Goal: Information Seeking & Learning: Learn about a topic

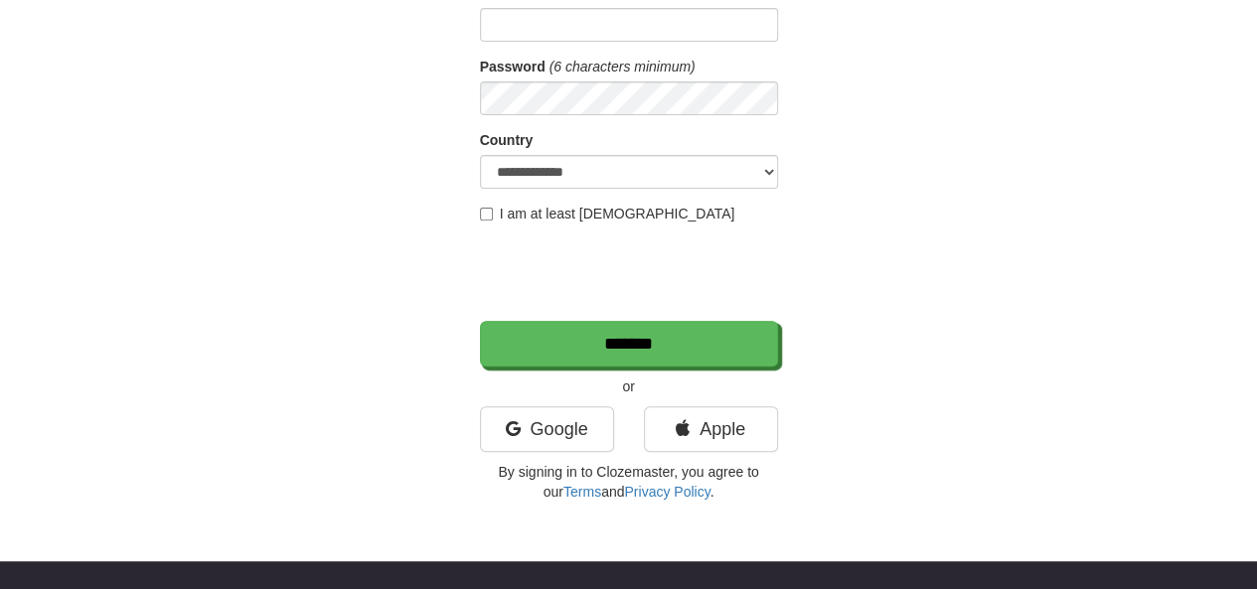
scroll to position [255, 0]
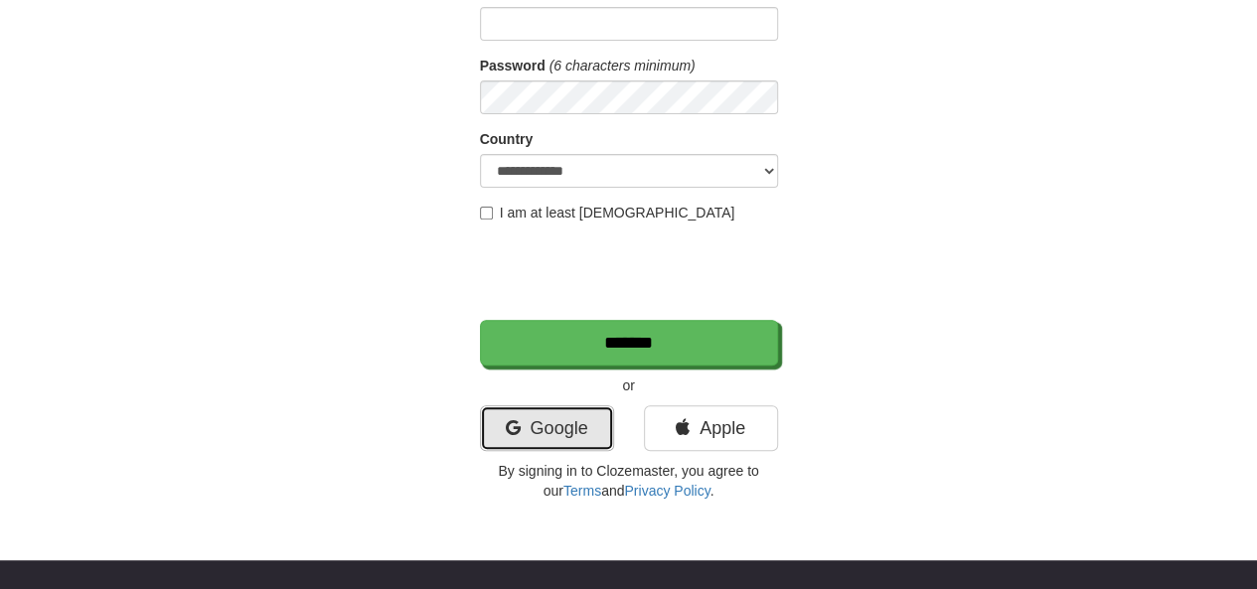
click at [574, 416] on link "Google" at bounding box center [547, 428] width 134 height 46
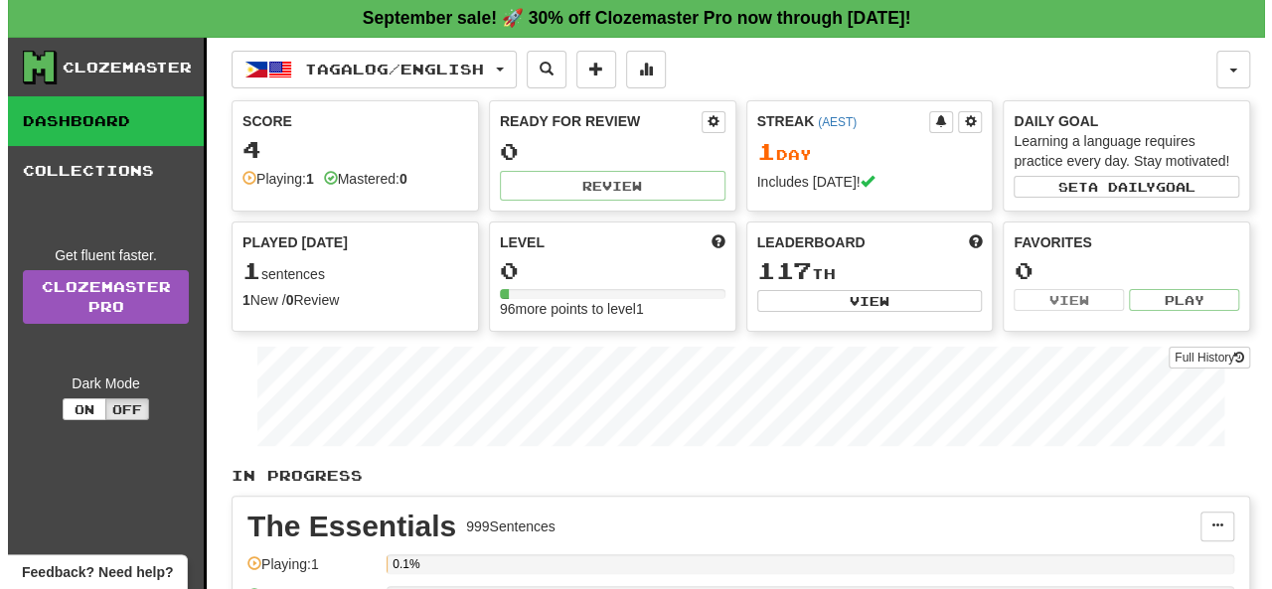
scroll to position [2, 0]
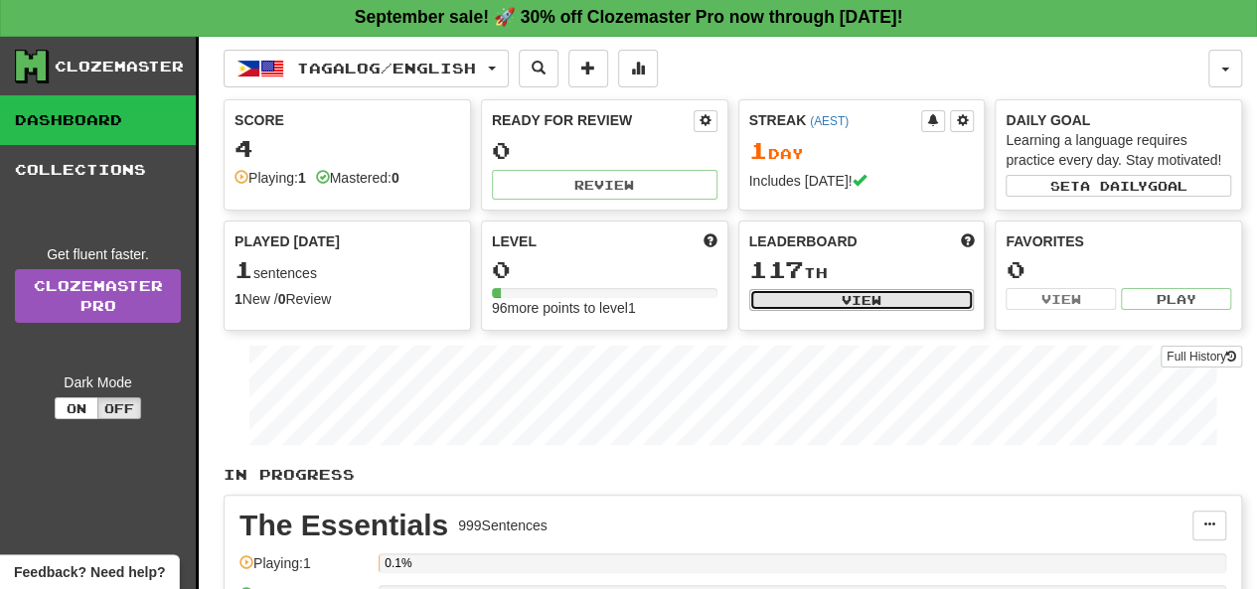
click at [841, 295] on button "View" at bounding box center [862, 300] width 226 height 22
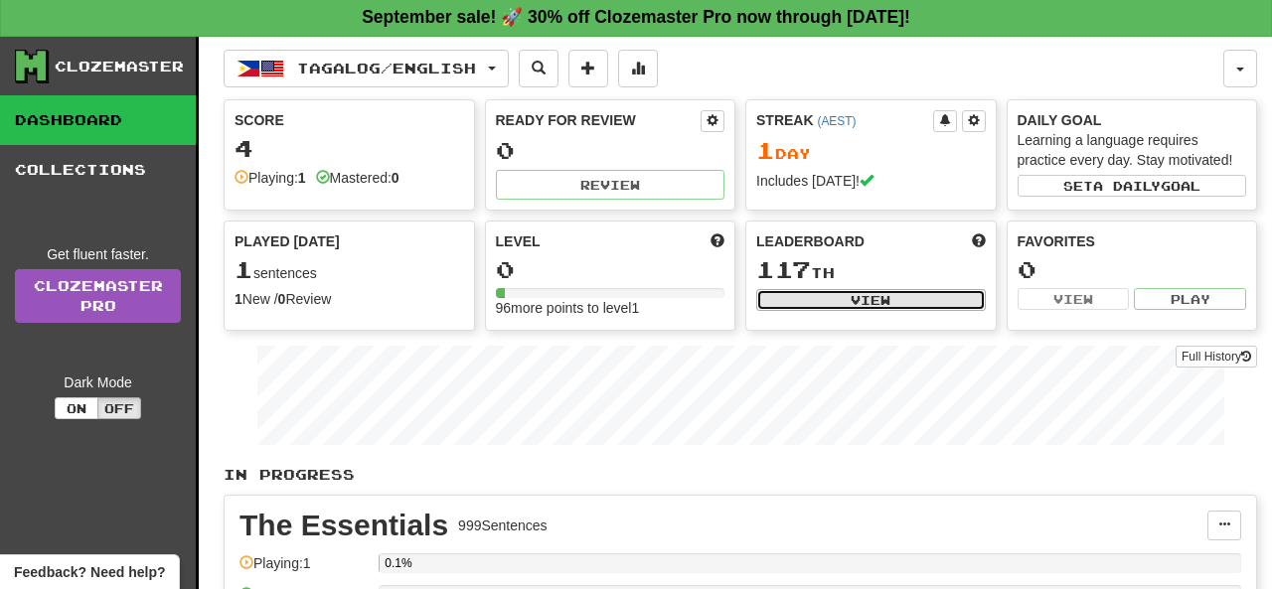
select select "**********"
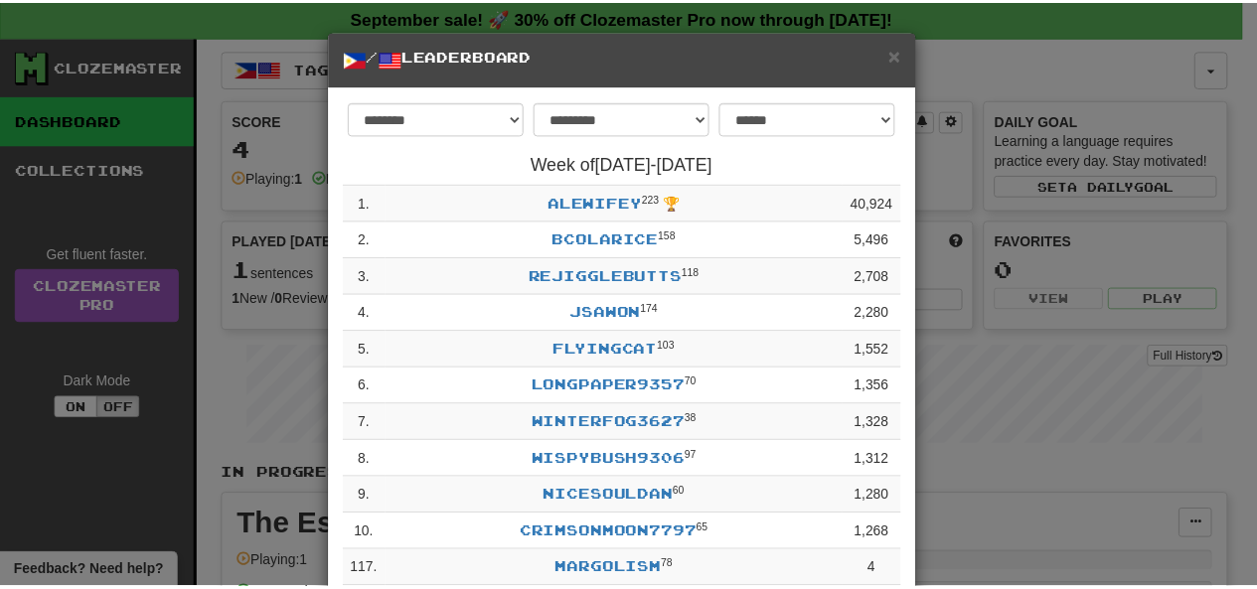
scroll to position [195, 0]
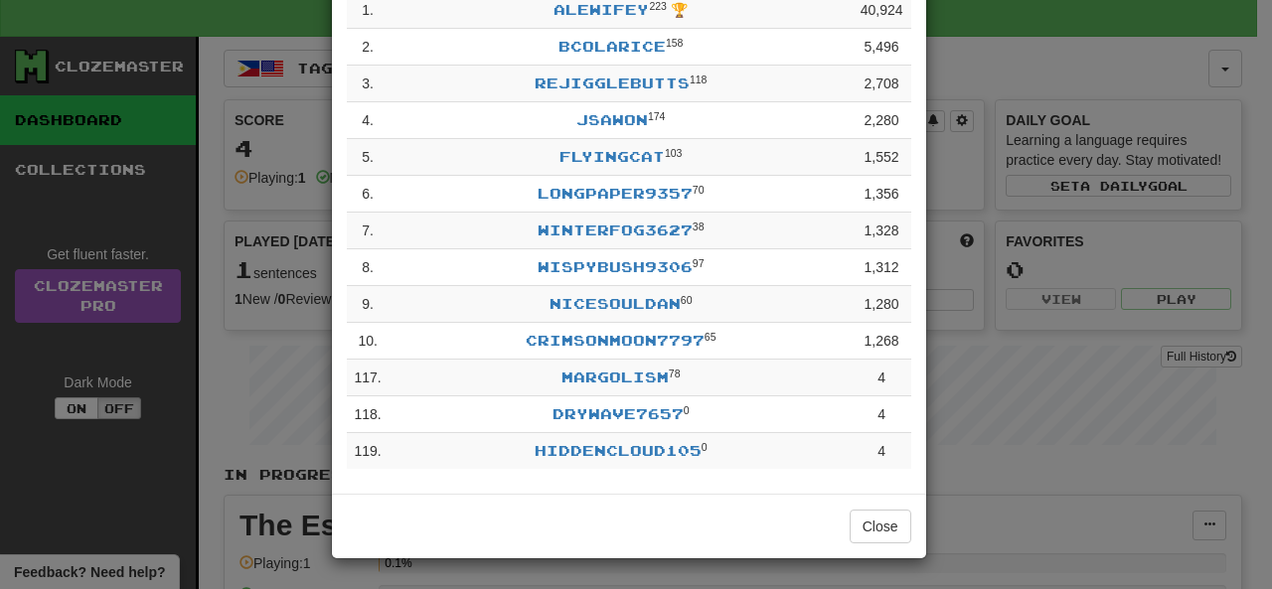
click at [984, 246] on div "**********" at bounding box center [636, 294] width 1272 height 589
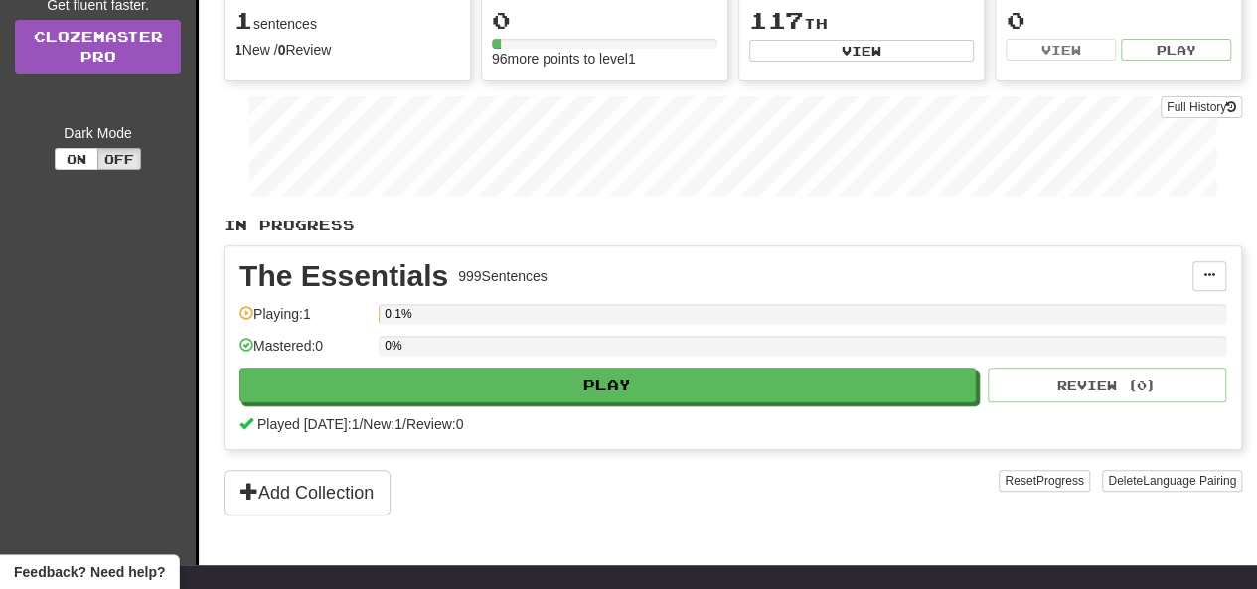
scroll to position [252, 0]
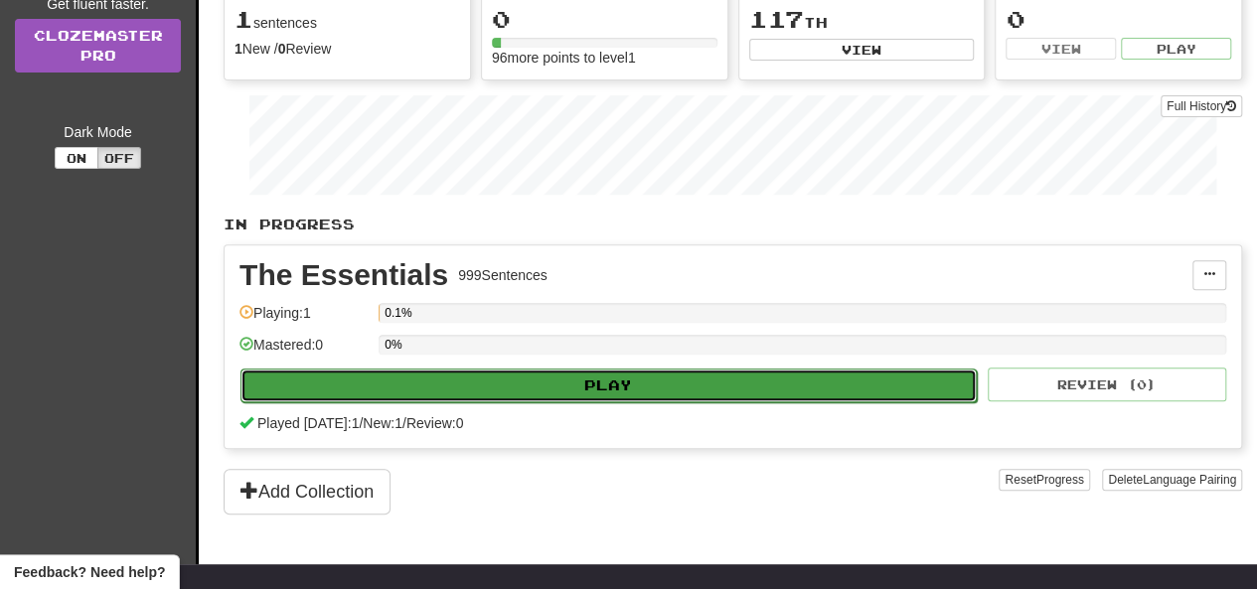
click at [638, 384] on button "Play" at bounding box center [608, 386] width 736 height 34
select select "**"
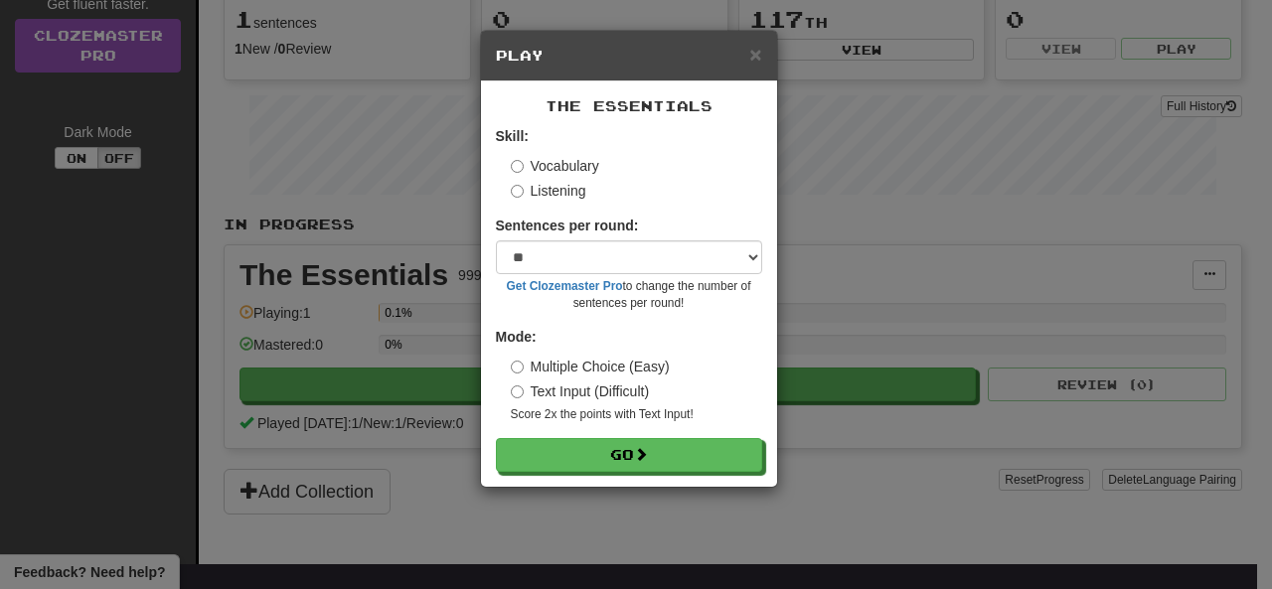
click at [873, 393] on div "× Play The Essentials Skill: Vocabulary Listening Sentences per round: * ** ** …" at bounding box center [636, 294] width 1272 height 589
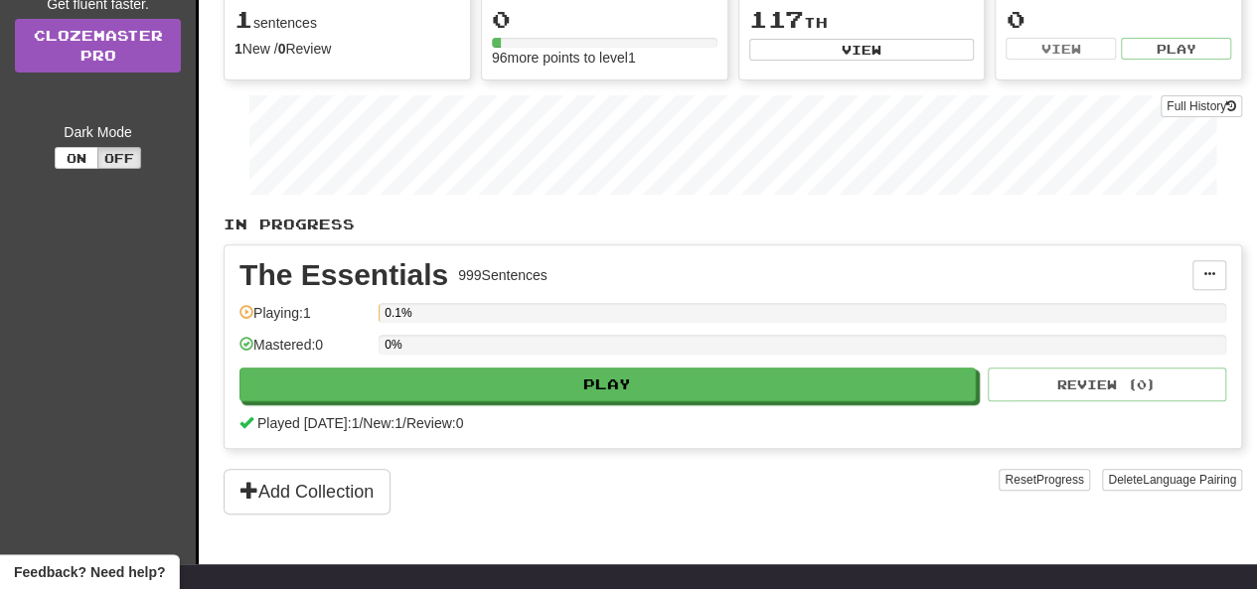
scroll to position [0, 0]
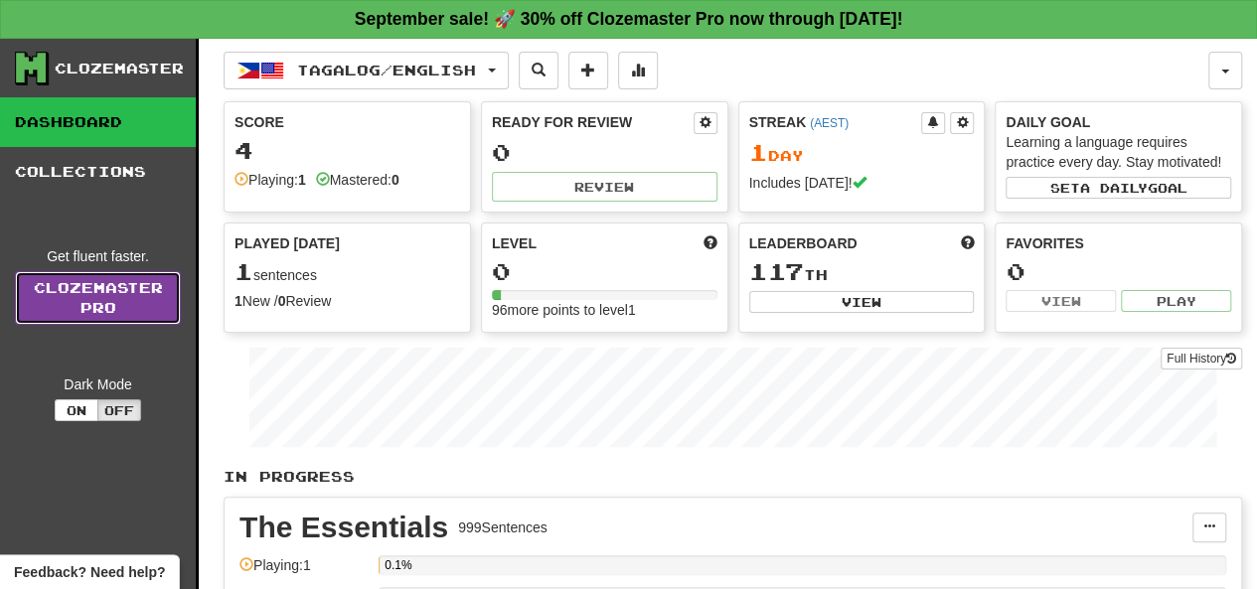
click at [99, 311] on link "Clozemaster Pro" at bounding box center [98, 298] width 166 height 54
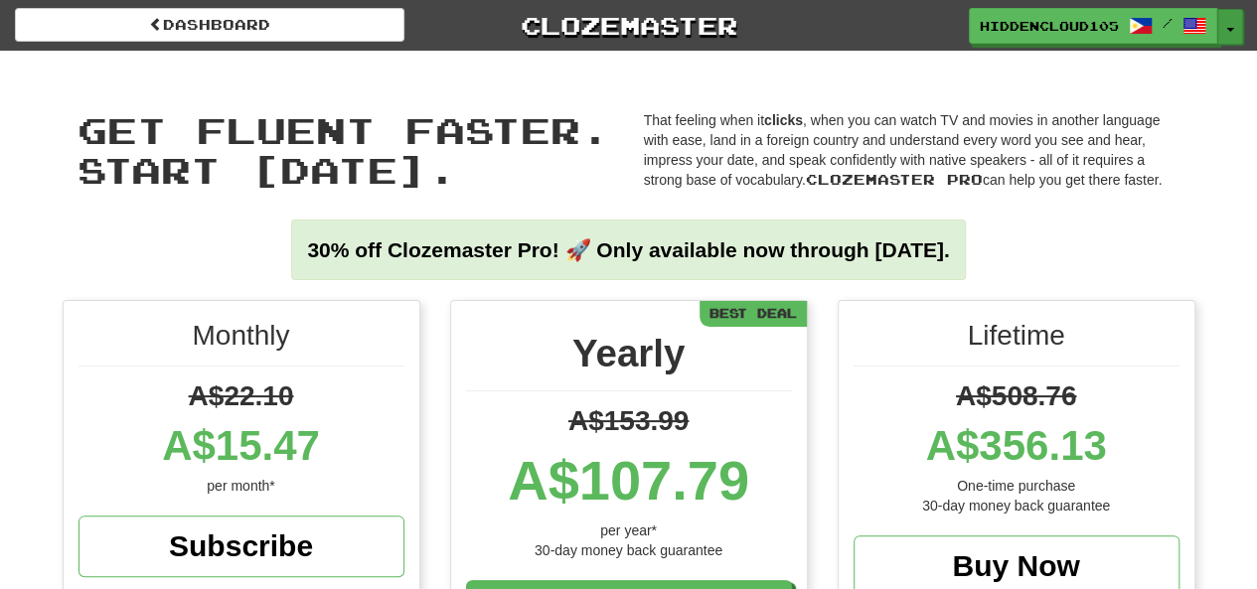
click at [1228, 28] on span "button" at bounding box center [1230, 30] width 8 height 4
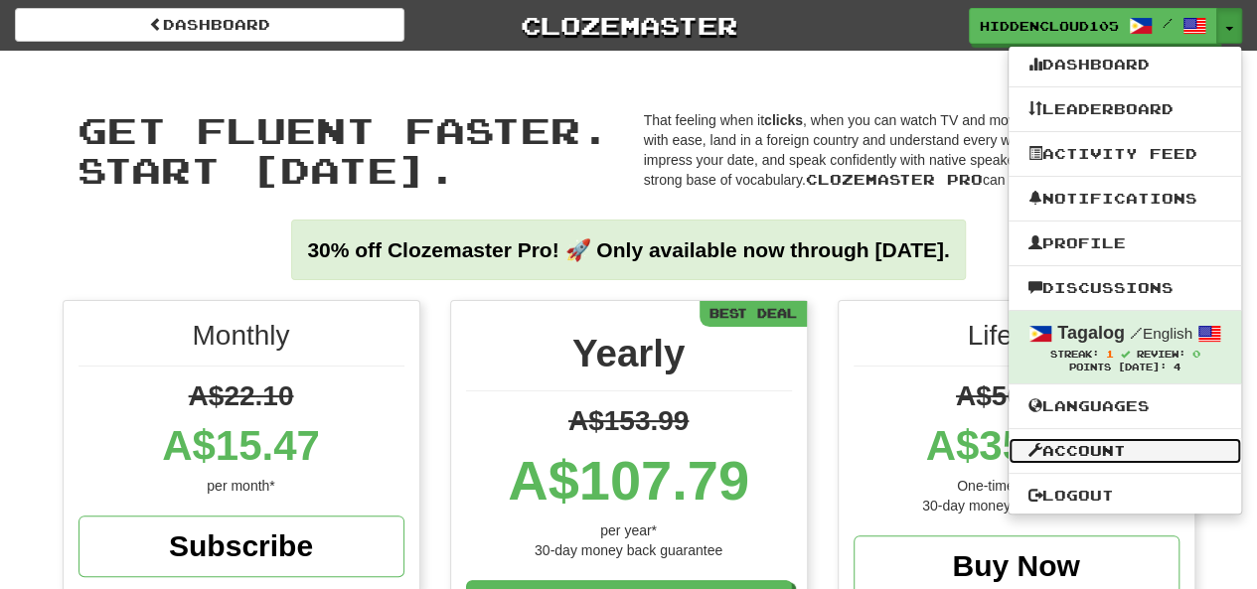
click at [1137, 449] on link "Account" at bounding box center [1125, 451] width 233 height 26
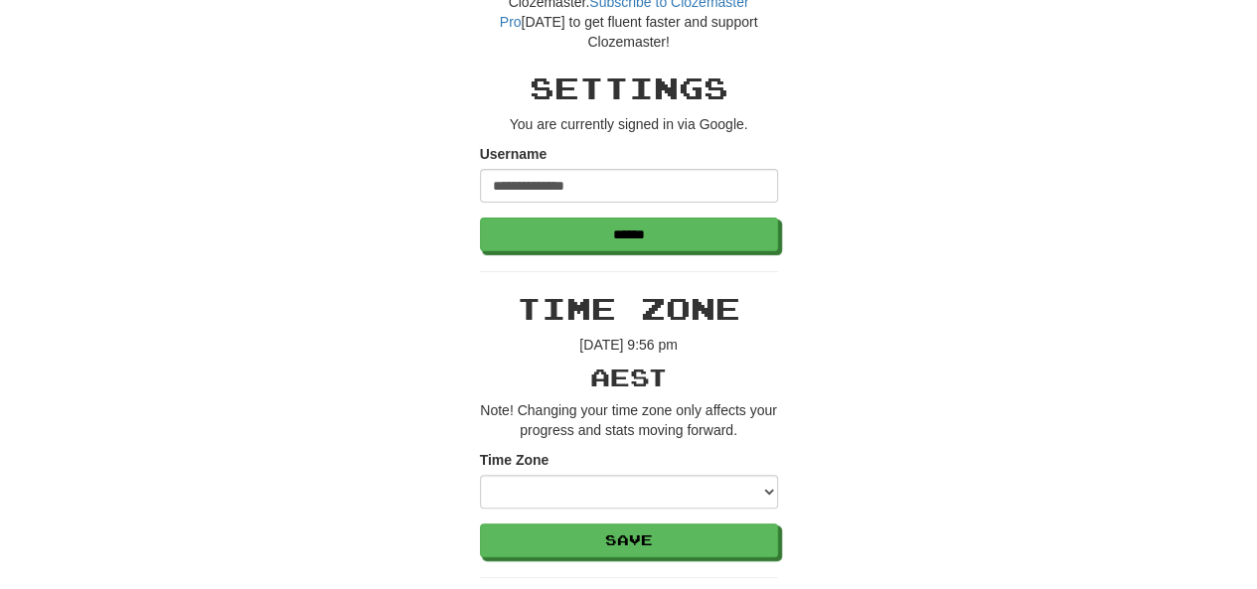
scroll to position [99, 0]
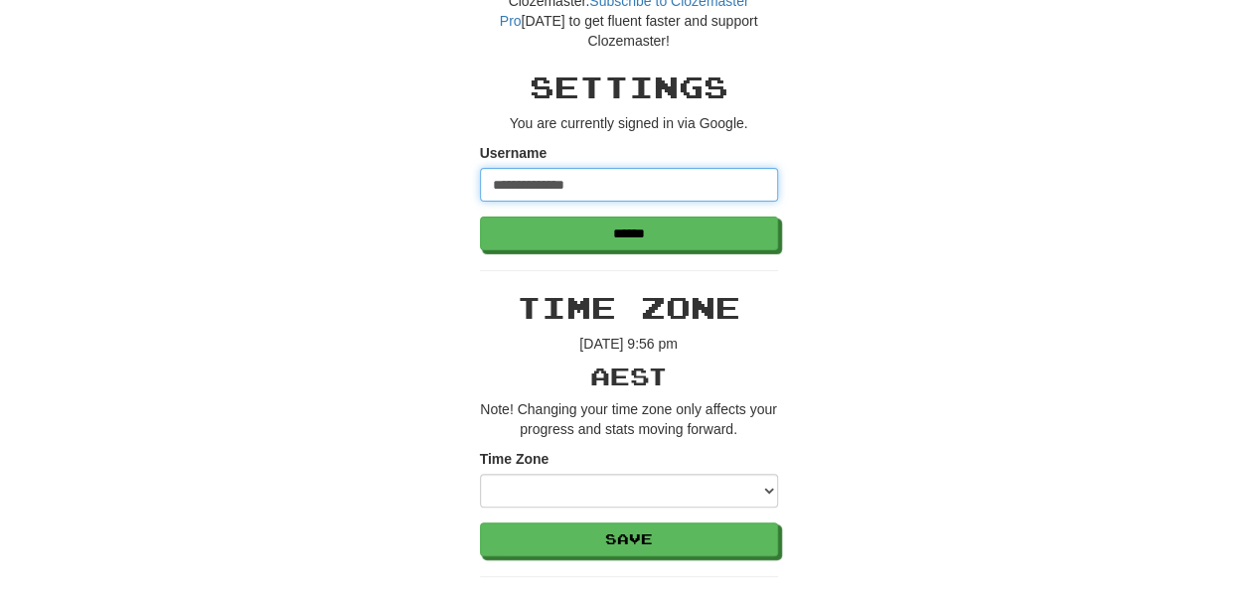
click at [648, 183] on input "**********" at bounding box center [629, 185] width 298 height 34
type input "*"
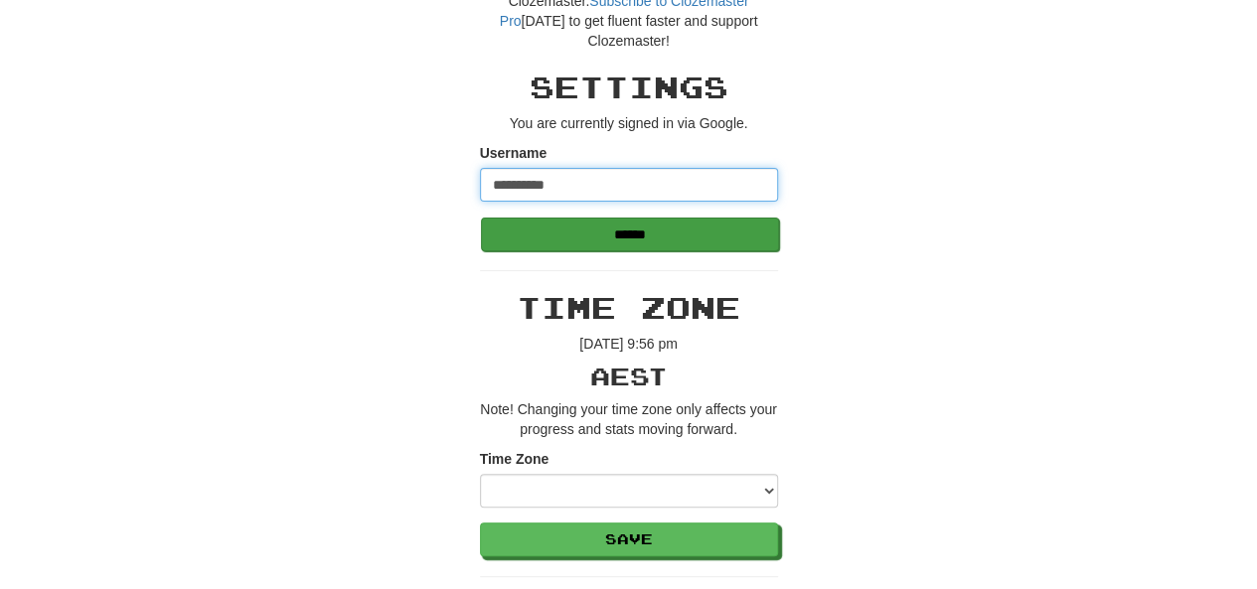
type input "**********"
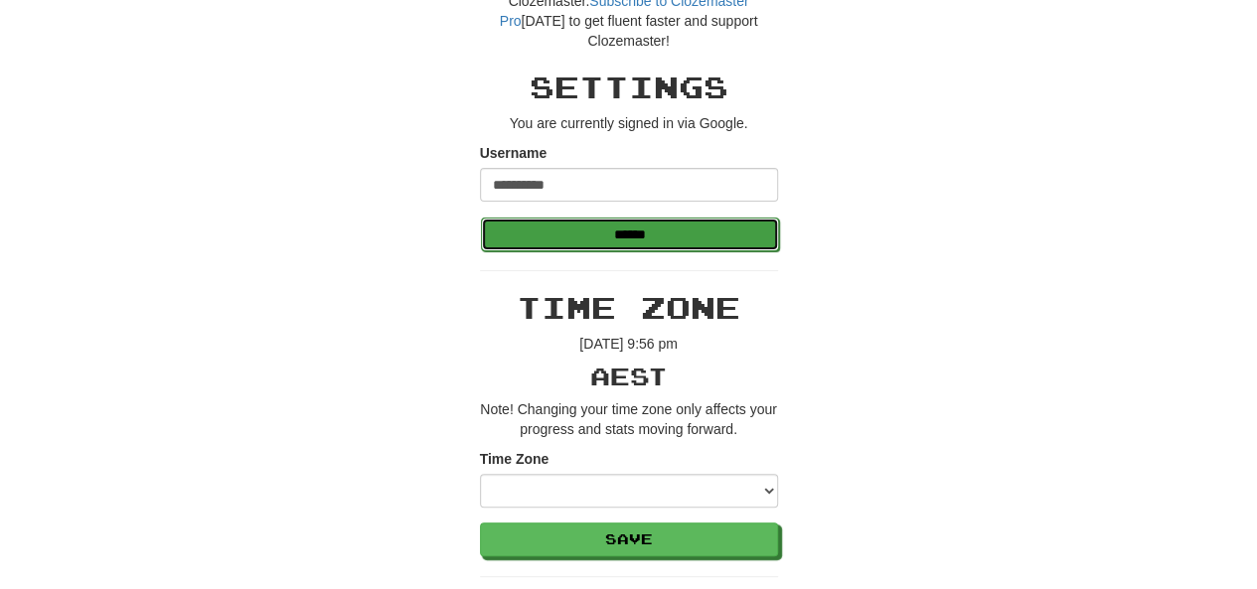
click at [667, 235] on input "******" at bounding box center [630, 235] width 298 height 34
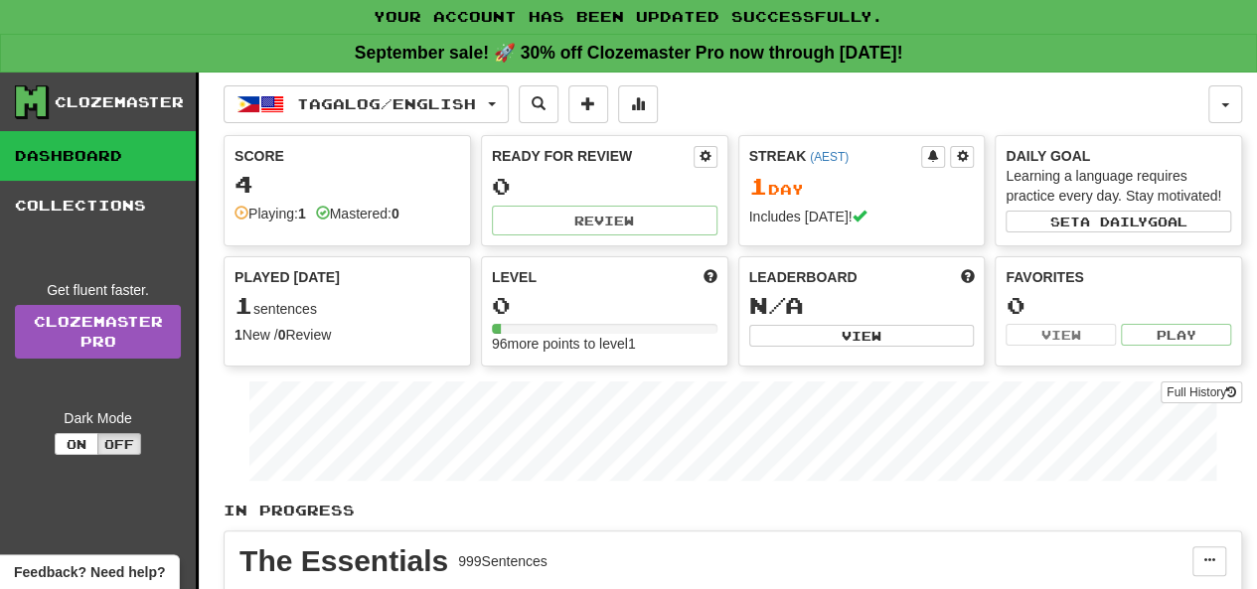
click at [94, 116] on div "Clozemaster" at bounding box center [105, 102] width 181 height 34
click div "Your account has been updated successfully."
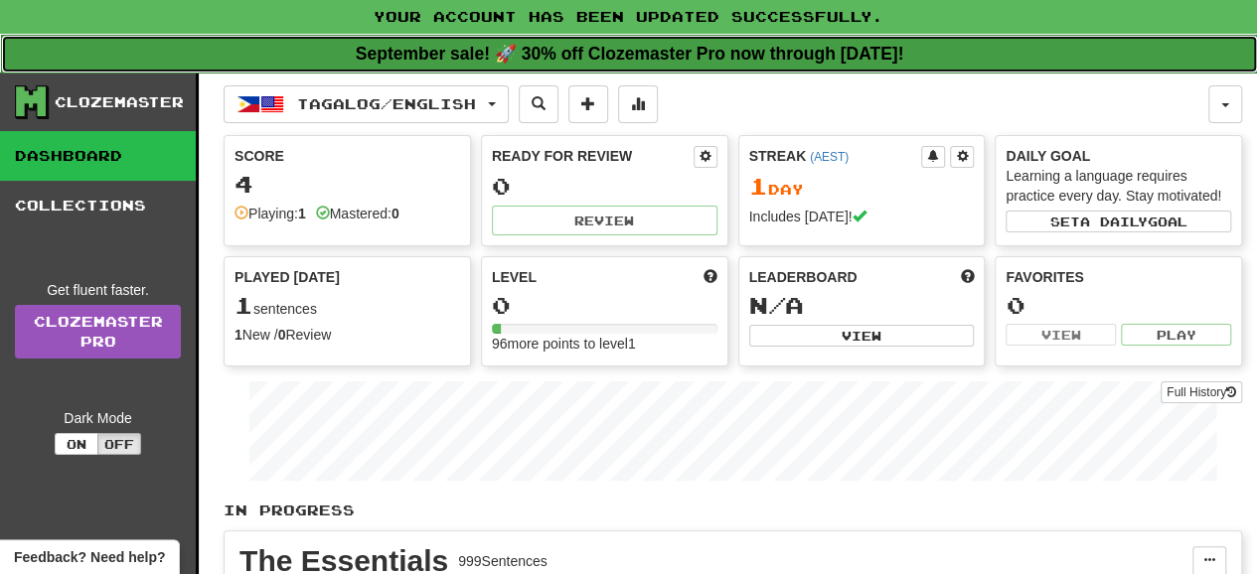
click link "September sale! 🚀 30% off Clozemaster Pro now through [DATE]!"
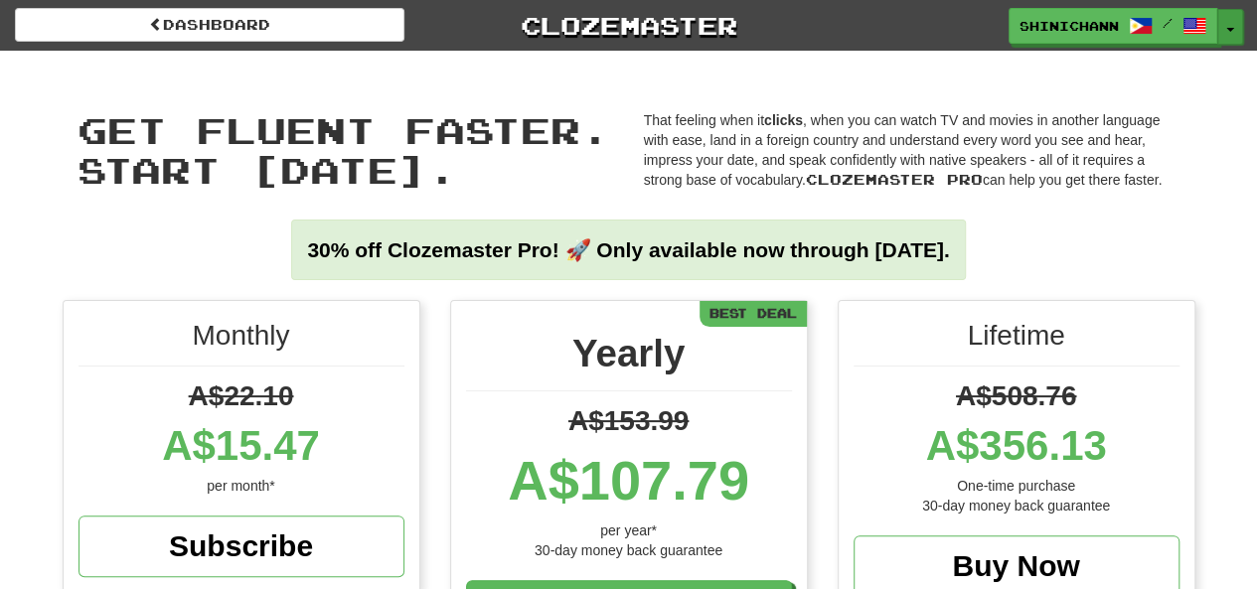
click at [1223, 35] on button "Toggle Dropdown" at bounding box center [1230, 27] width 26 height 36
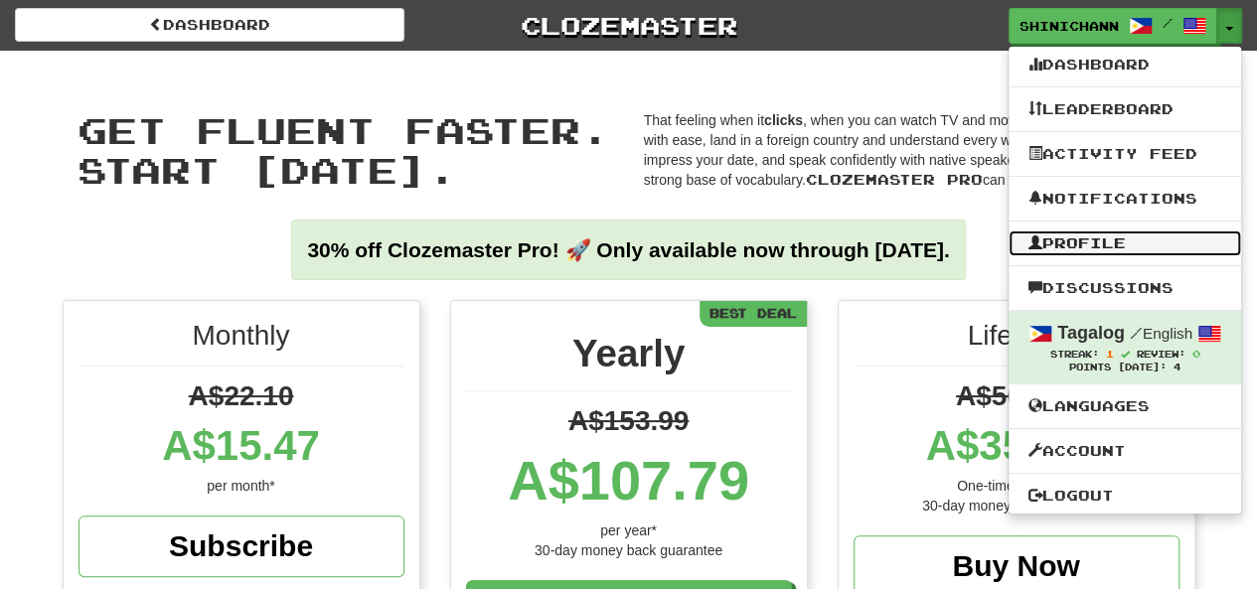
click at [1102, 238] on link "Profile" at bounding box center [1125, 244] width 233 height 26
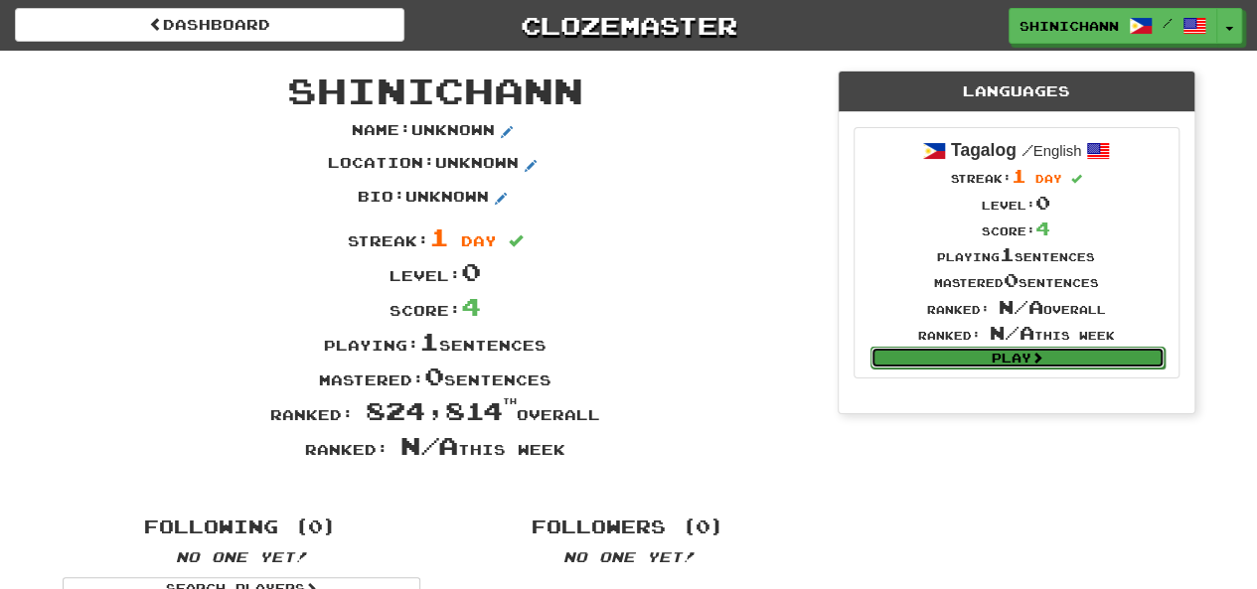
click at [978, 347] on link "Play" at bounding box center [1018, 358] width 294 height 22
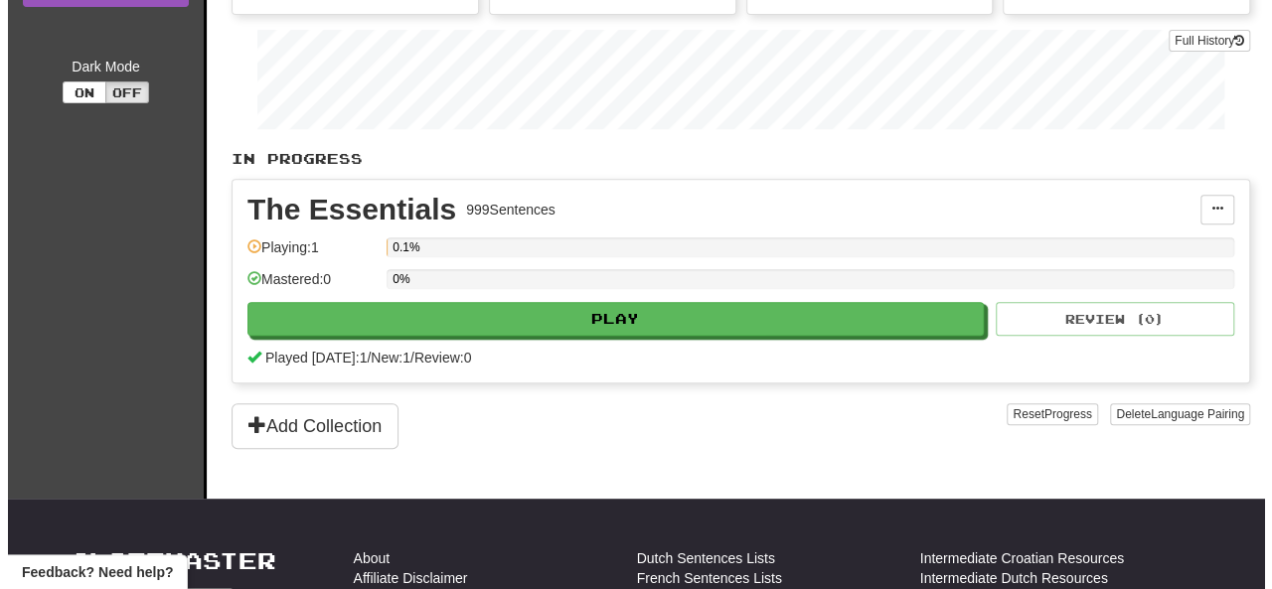
scroll to position [362, 0]
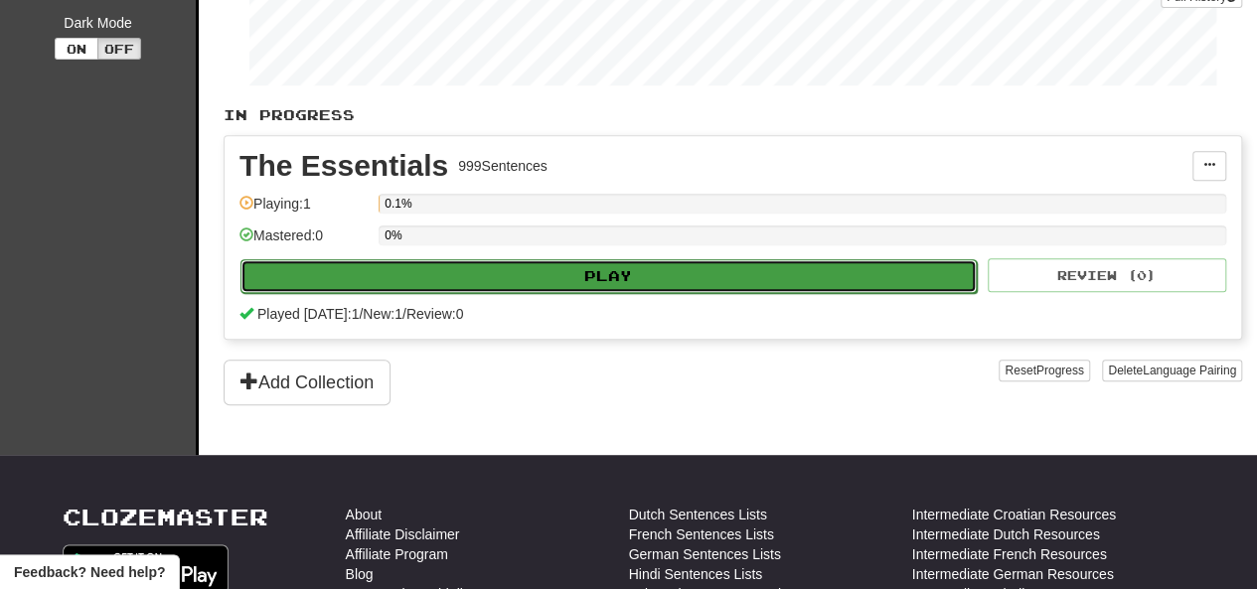
click at [664, 277] on button "Play" at bounding box center [608, 276] width 736 height 34
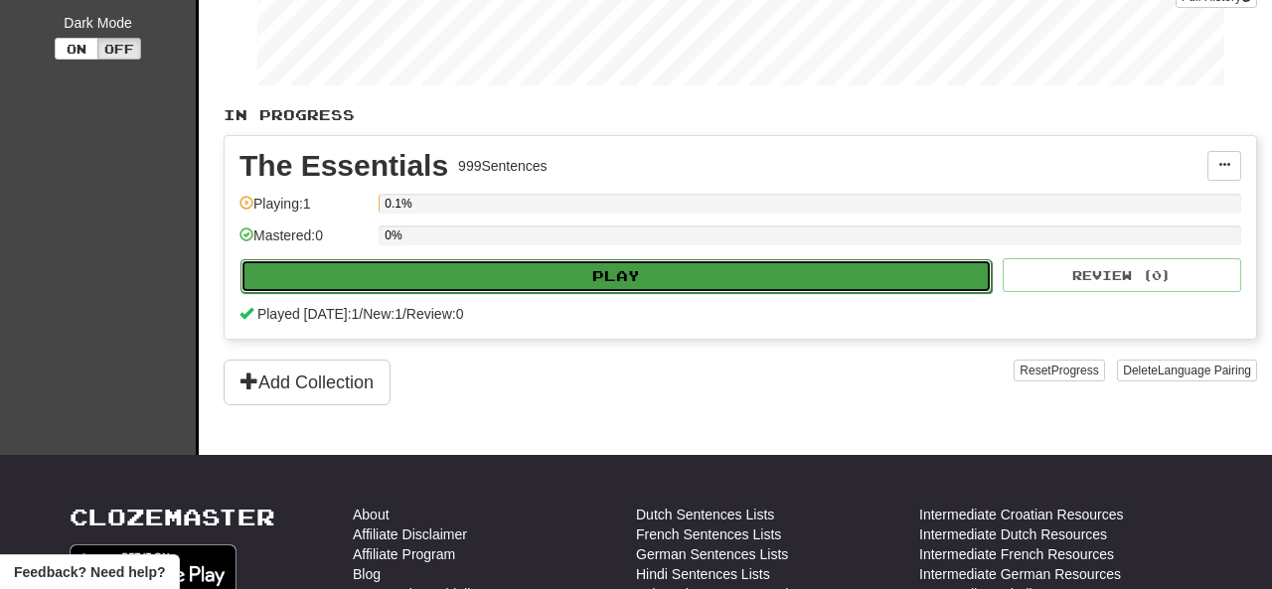
select select "**"
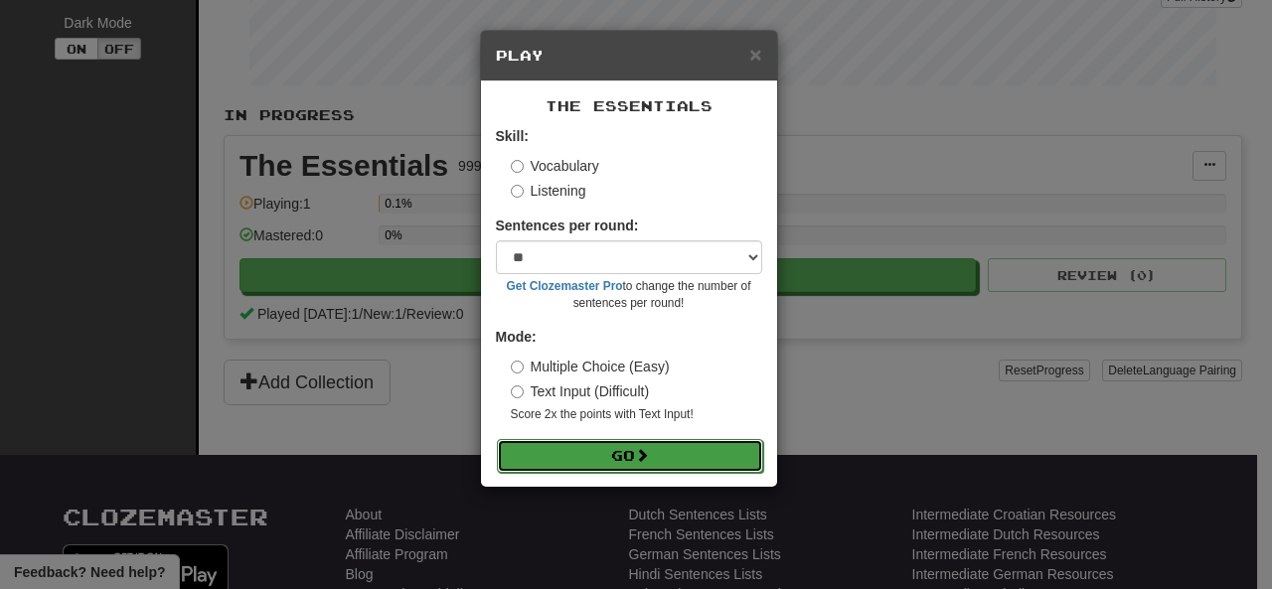
click at [678, 454] on button "Go" at bounding box center [630, 456] width 266 height 34
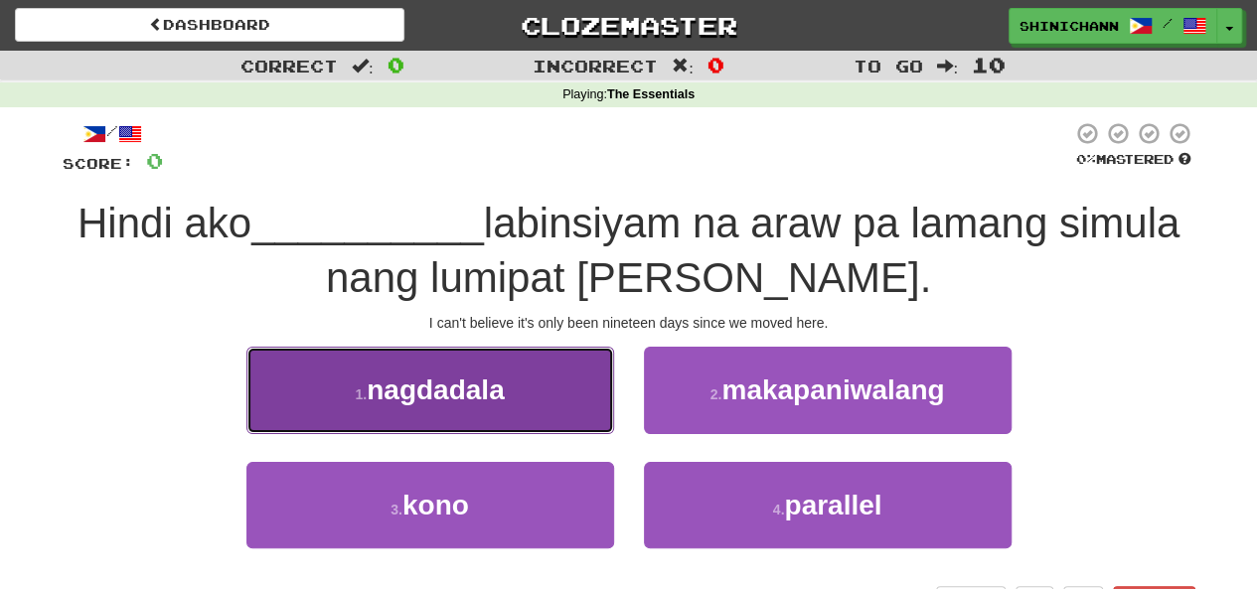
click at [560, 387] on button "1 . nagdadala" at bounding box center [430, 390] width 368 height 86
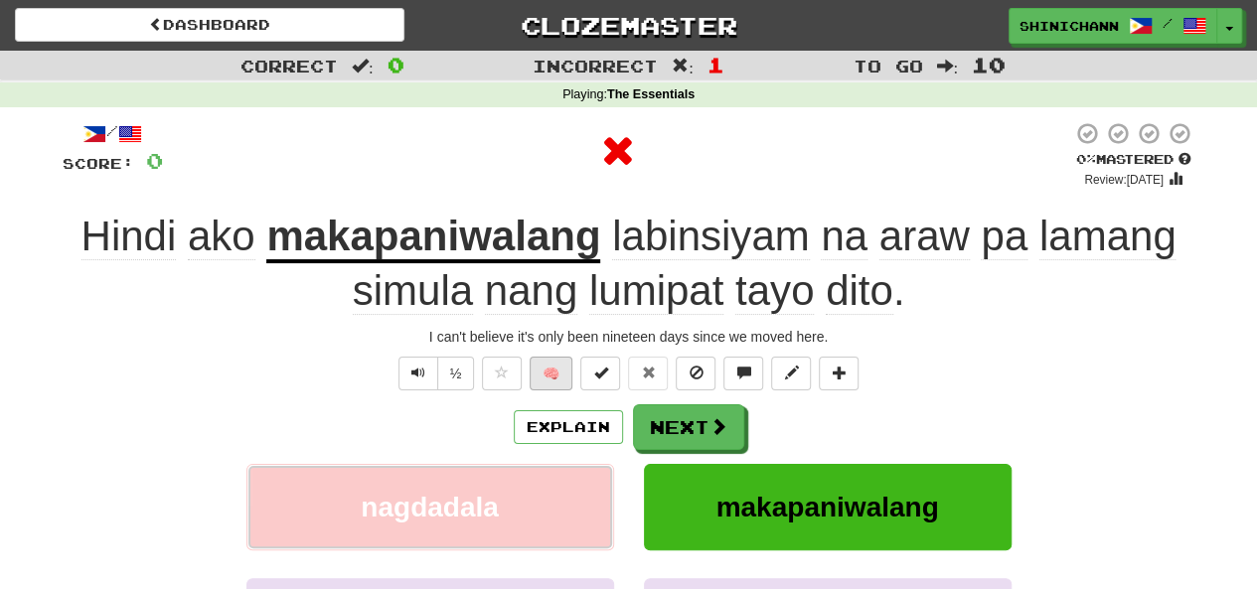
scroll to position [195, 0]
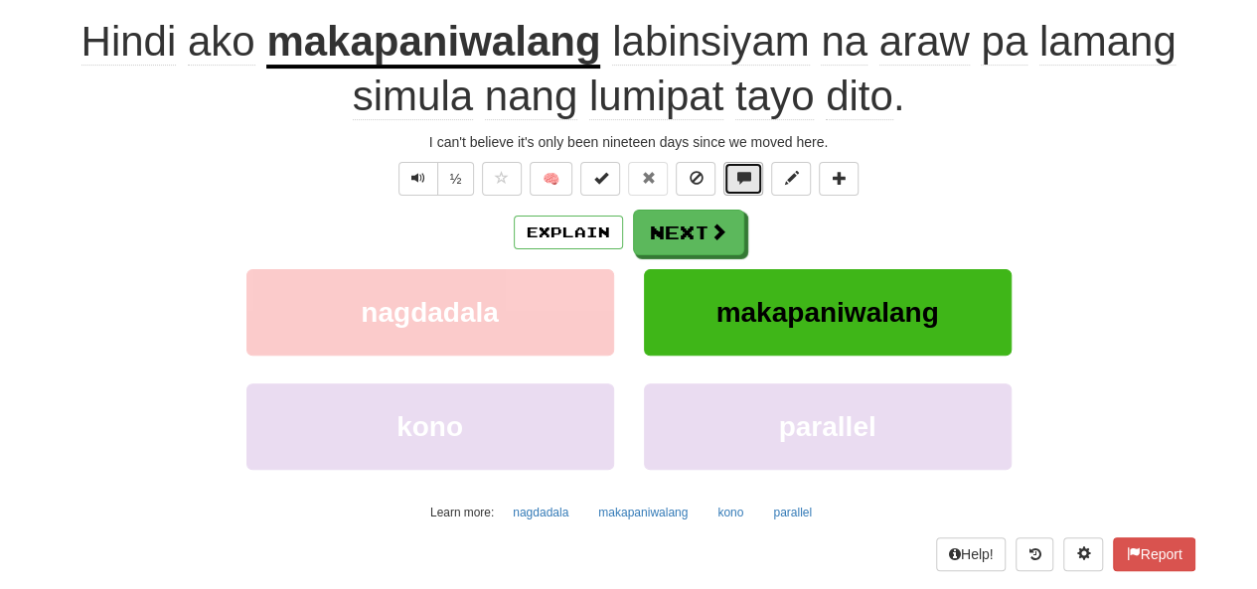
click at [739, 194] on button at bounding box center [743, 179] width 40 height 34
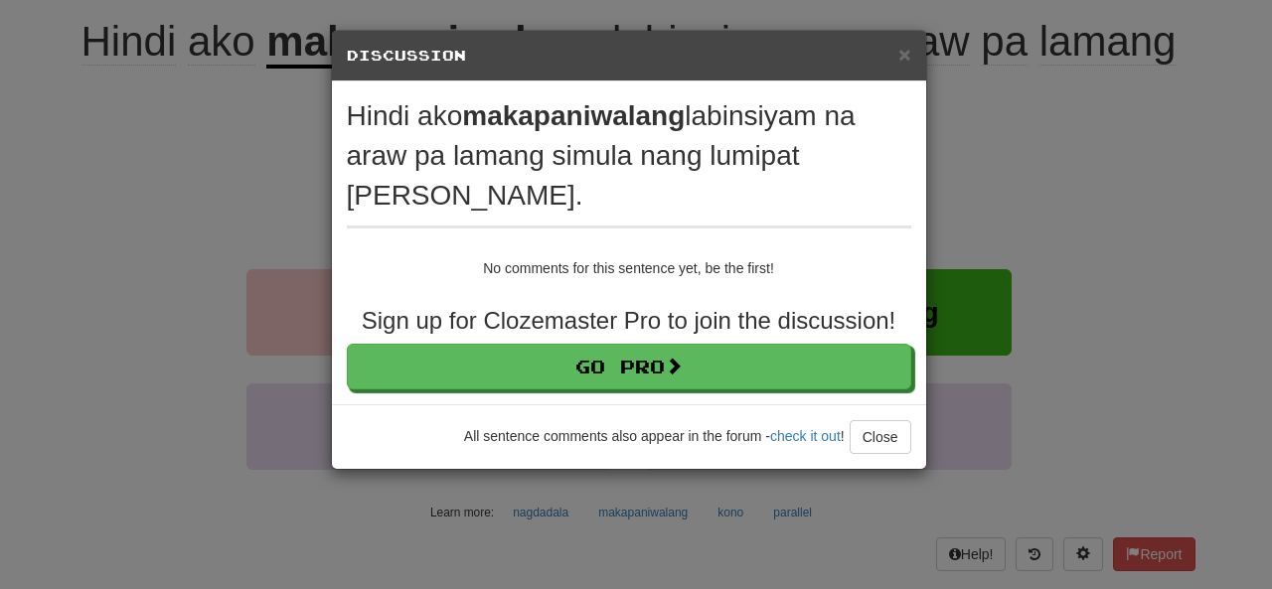
click at [1053, 257] on div "× Discussion View in the forum Hindi ako makapaniwalang labinsiyam na araw pa l…" at bounding box center [636, 294] width 1272 height 589
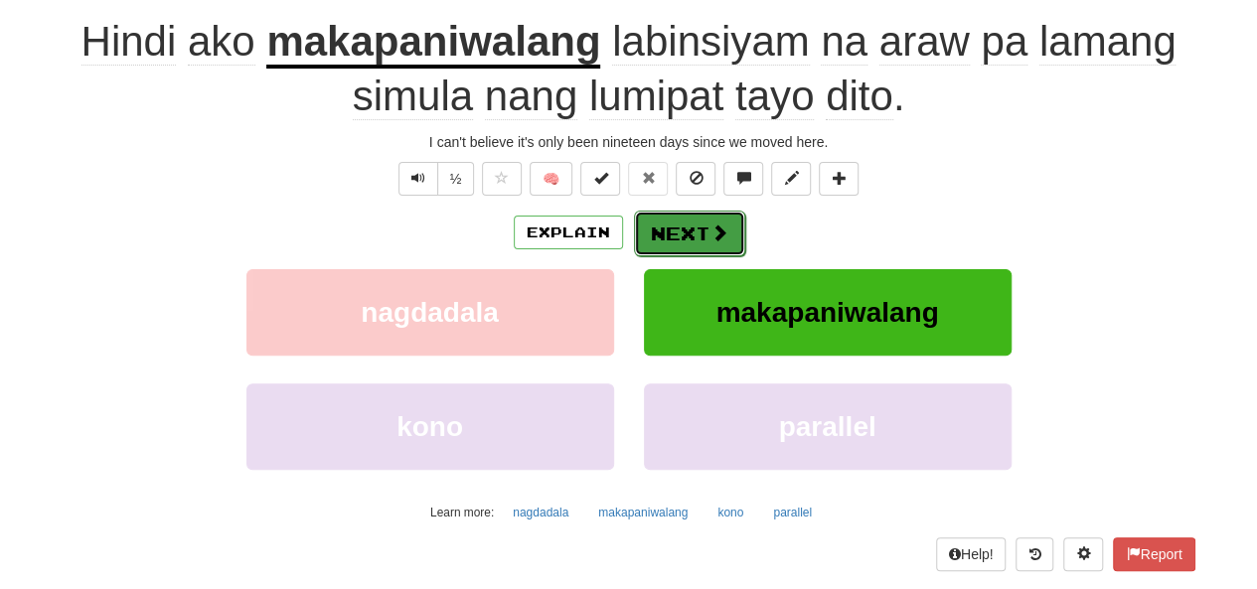
click at [711, 228] on span at bounding box center [720, 233] width 18 height 18
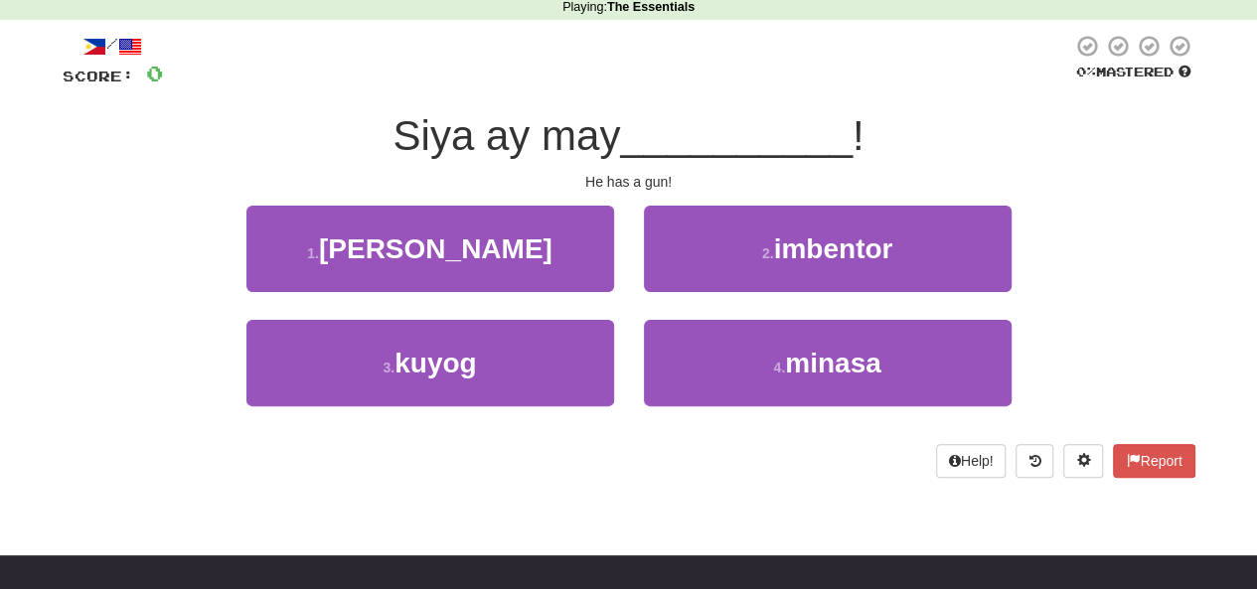
scroll to position [83, 0]
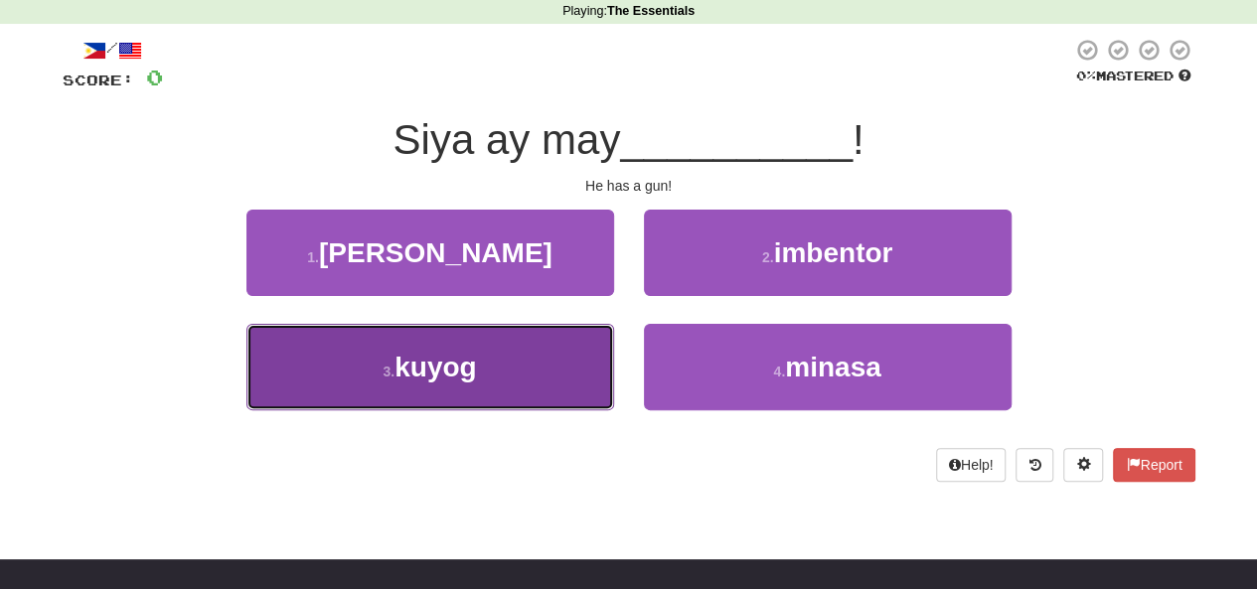
click at [499, 368] on button "3 . kuyog" at bounding box center [430, 367] width 368 height 86
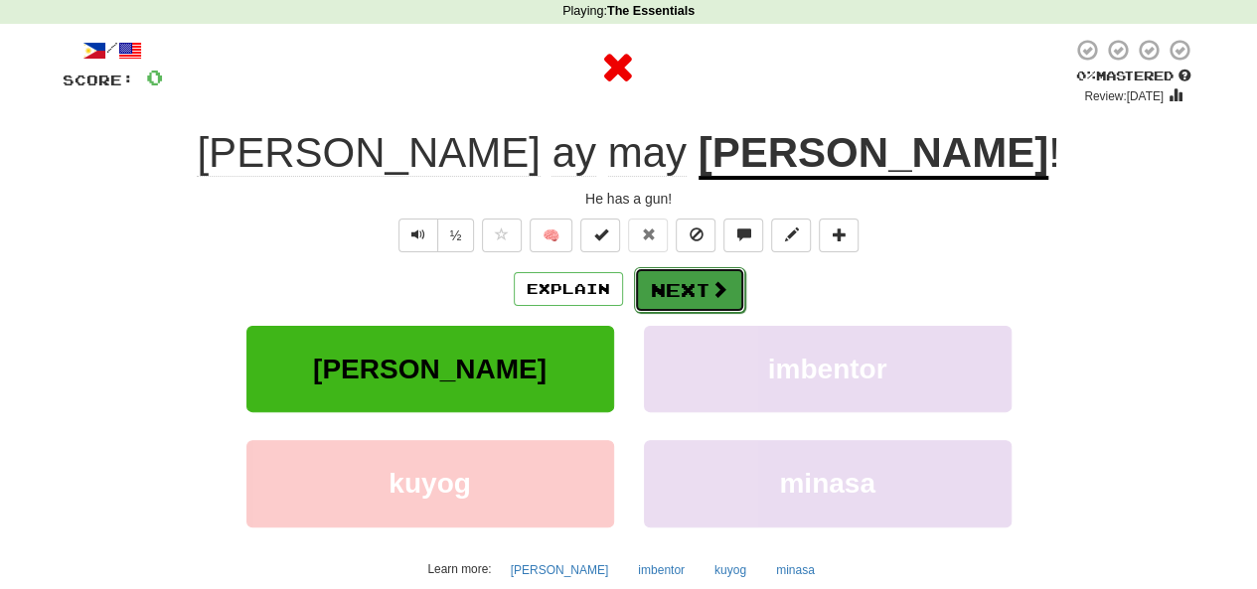
click at [700, 275] on button "Next" at bounding box center [689, 290] width 111 height 46
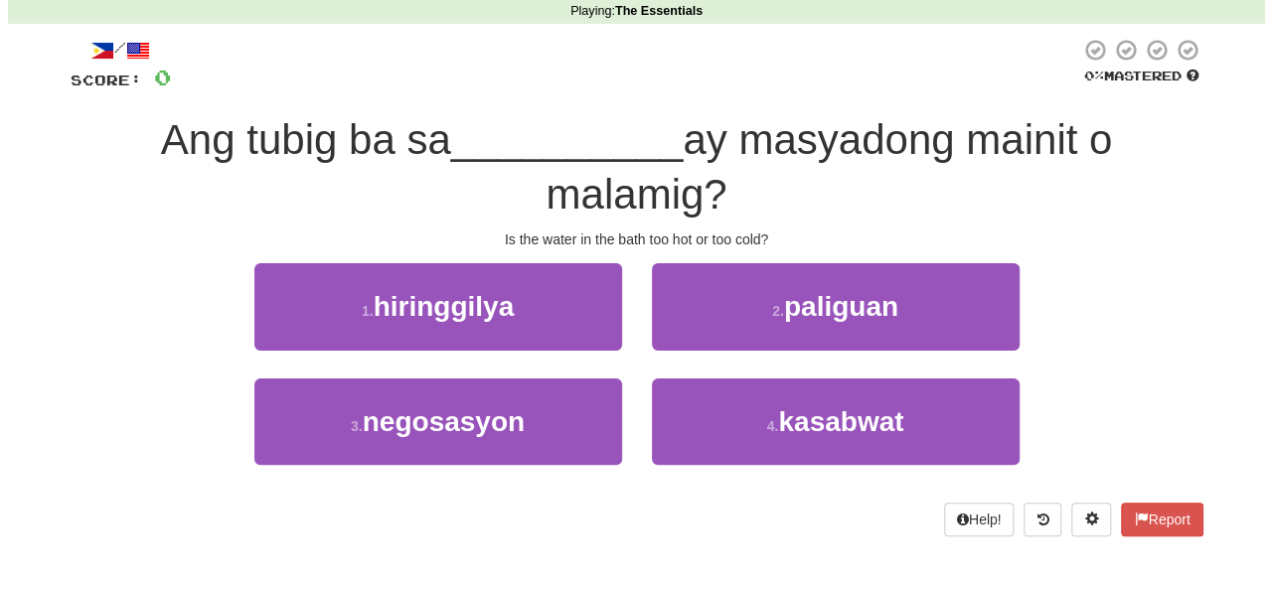
scroll to position [84, 0]
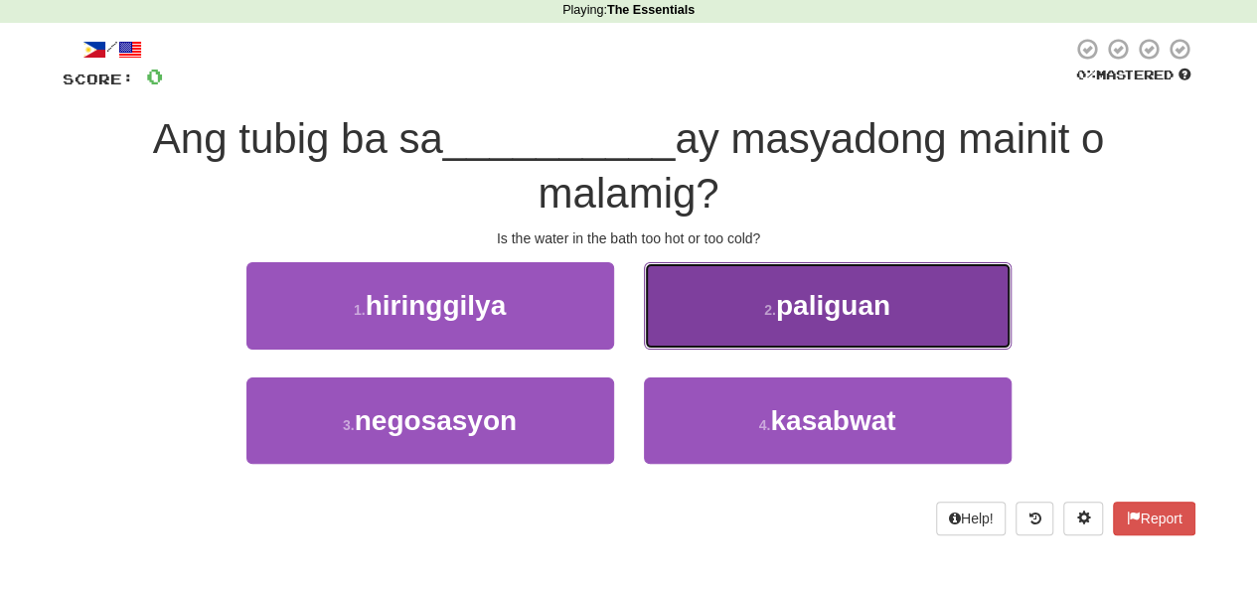
click at [674, 322] on button "2 . paliguan" at bounding box center [828, 305] width 368 height 86
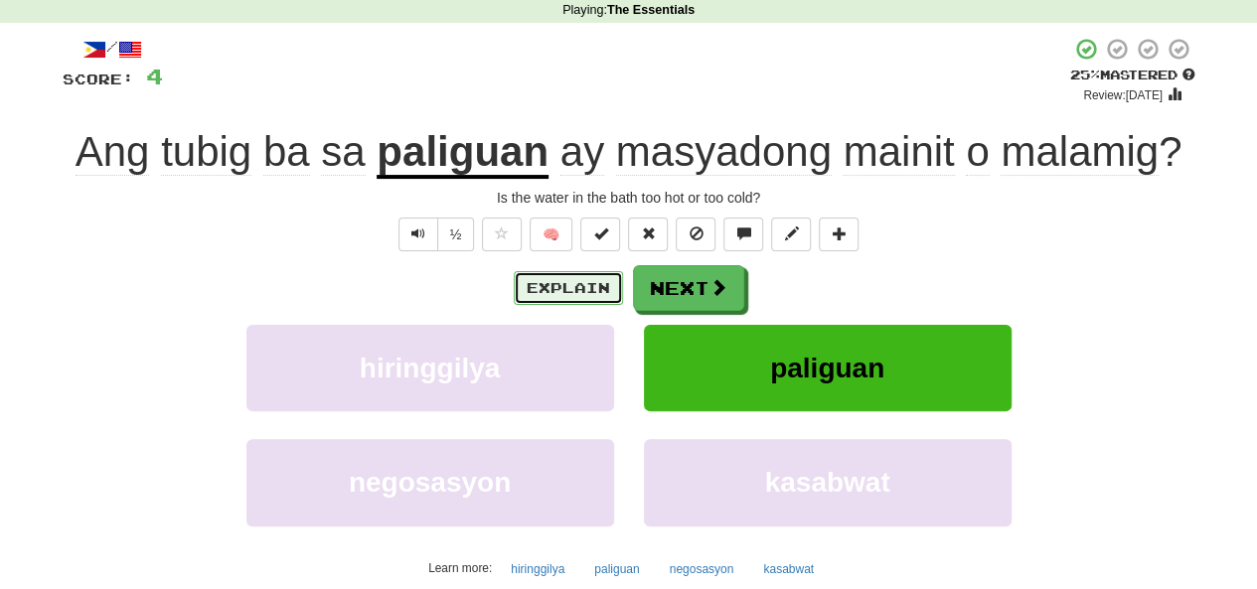
click at [559, 287] on button "Explain" at bounding box center [568, 288] width 109 height 34
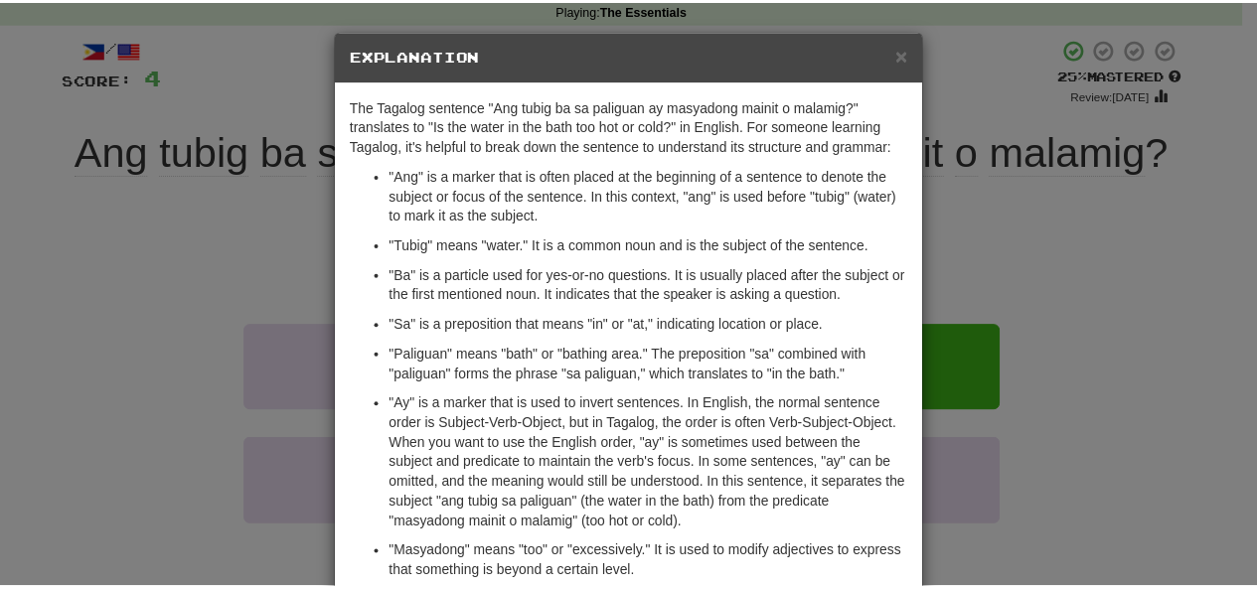
scroll to position [87, 0]
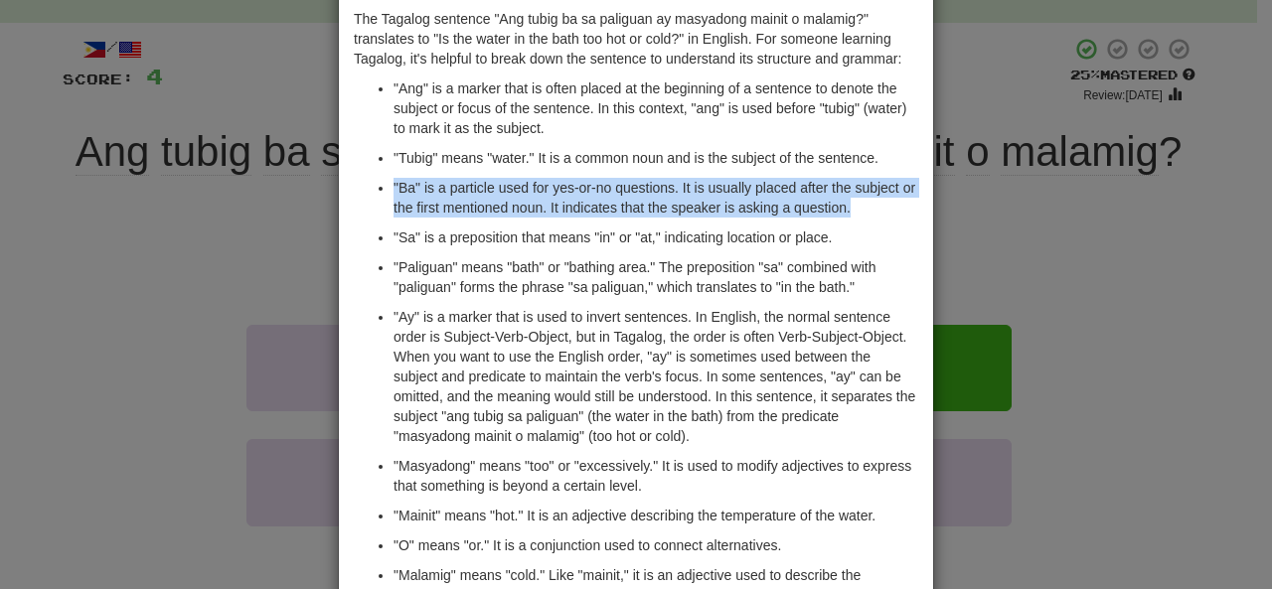
drag, startPoint x: 1097, startPoint y: 192, endPoint x: 1056, endPoint y: 210, distance: 44.5
click at [1056, 210] on div "× Explanation The Tagalog sentence "Ang tubig ba sa paliguan ay masyadong maini…" at bounding box center [636, 294] width 1272 height 589
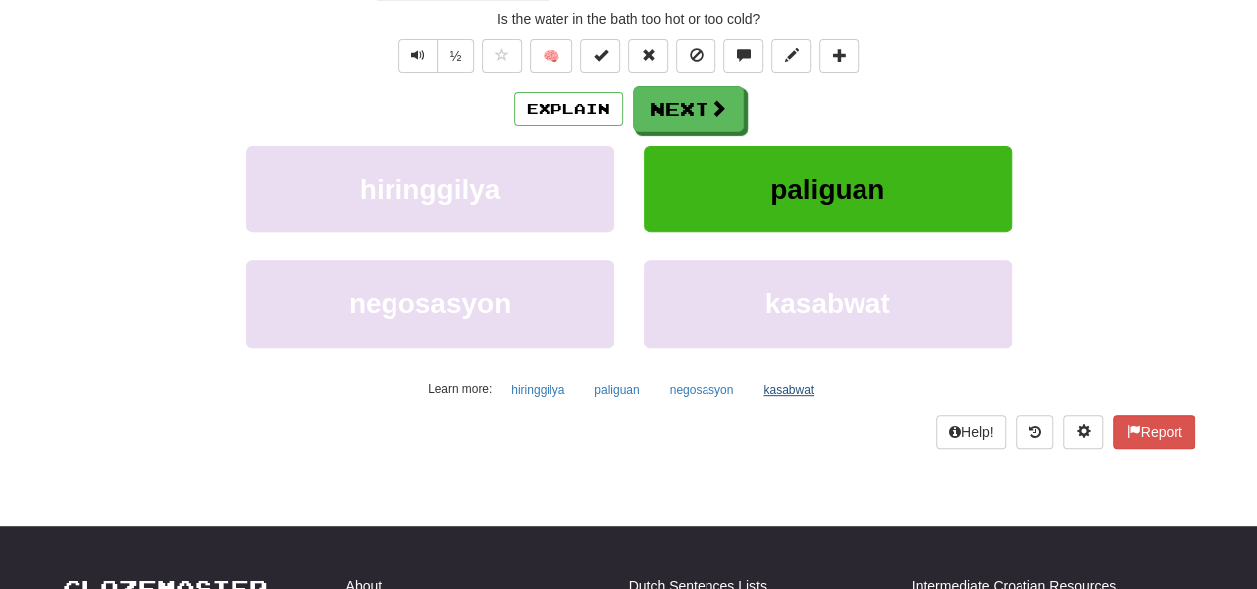
scroll to position [256, 0]
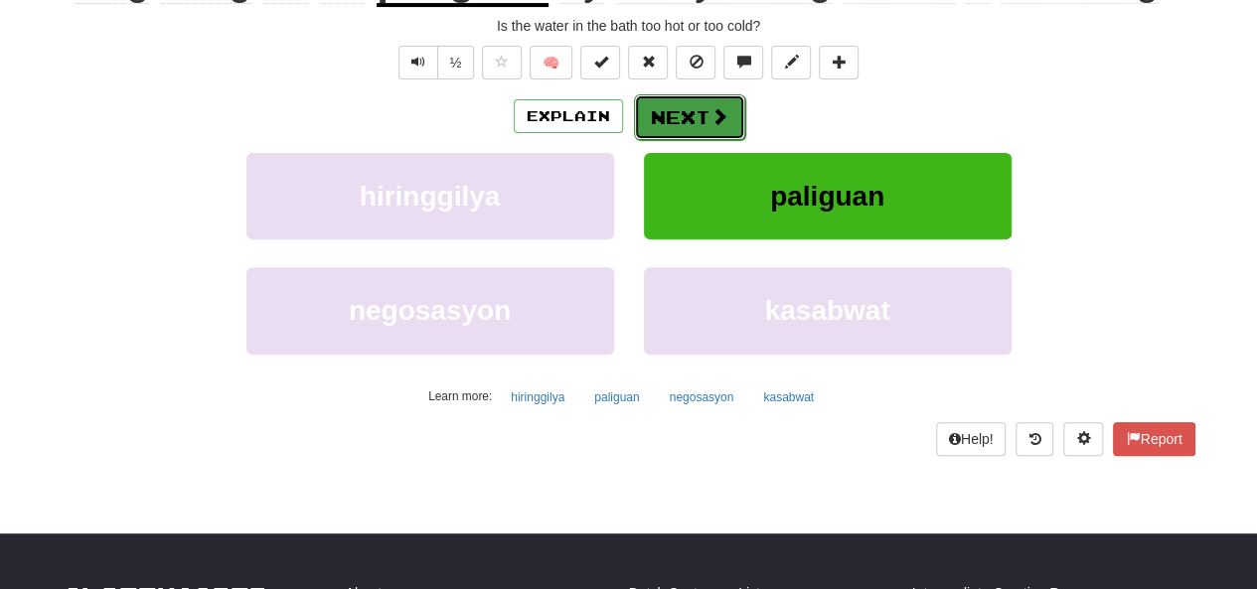
click at [696, 115] on button "Next" at bounding box center [689, 117] width 111 height 46
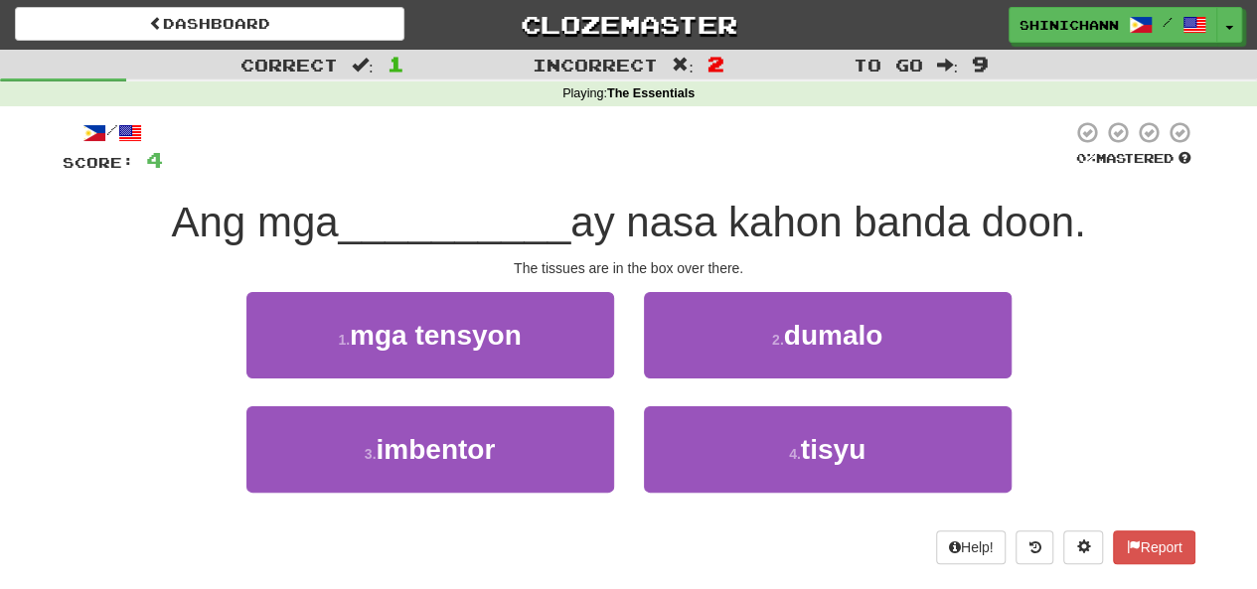
scroll to position [2, 0]
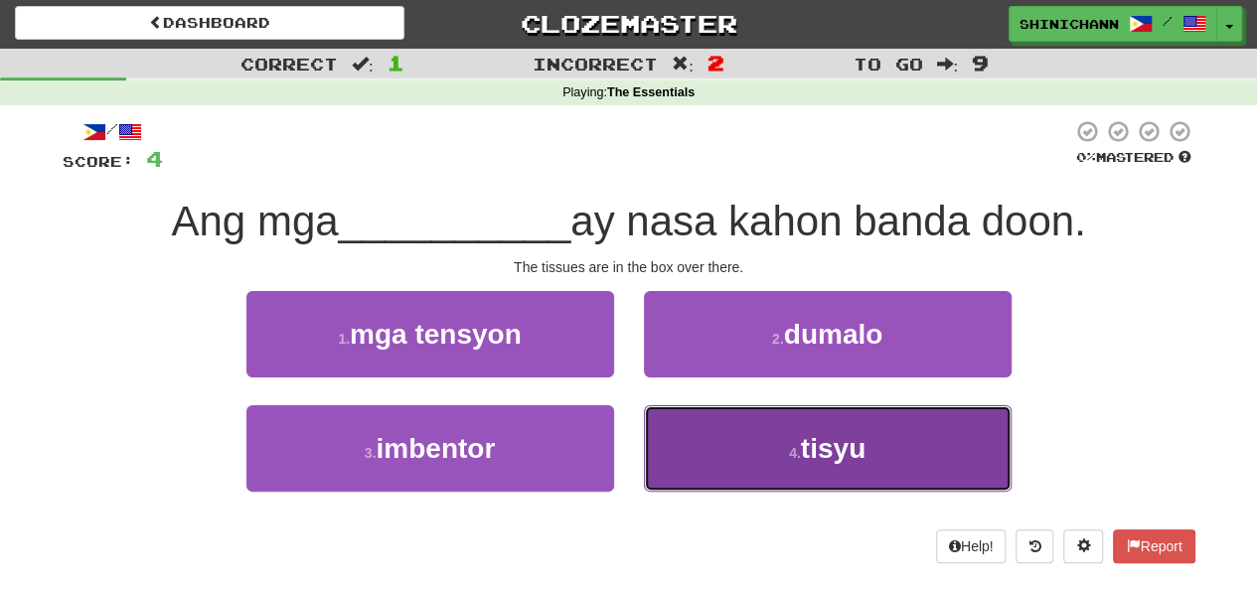
click at [888, 459] on button "4 . tisyu" at bounding box center [828, 448] width 368 height 86
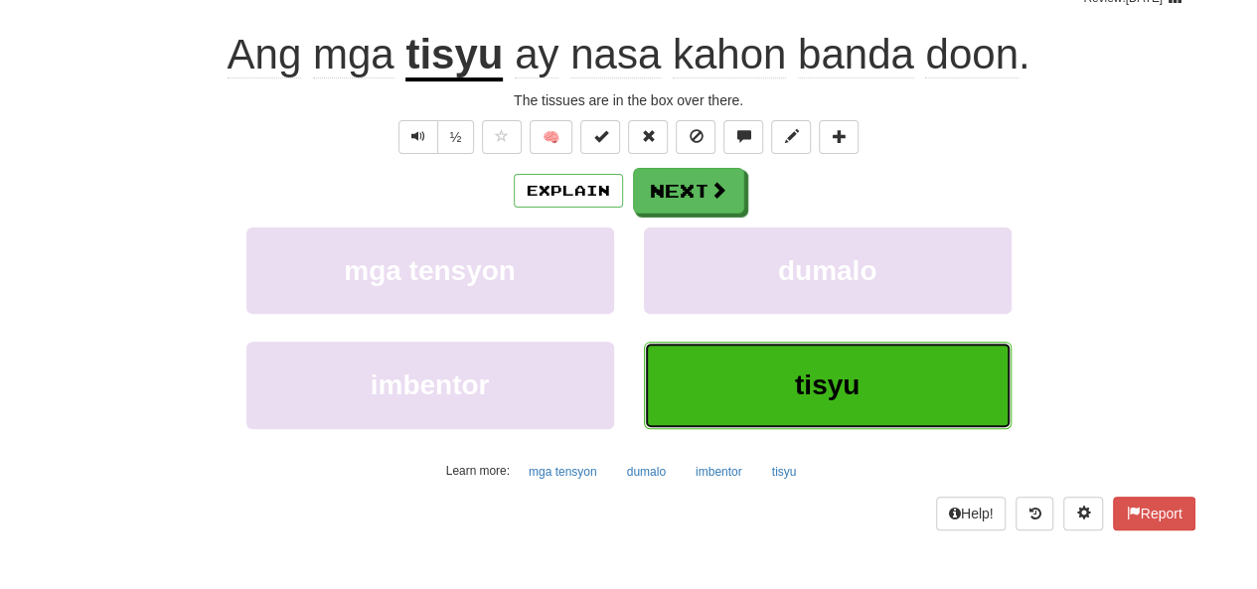
scroll to position [183, 0]
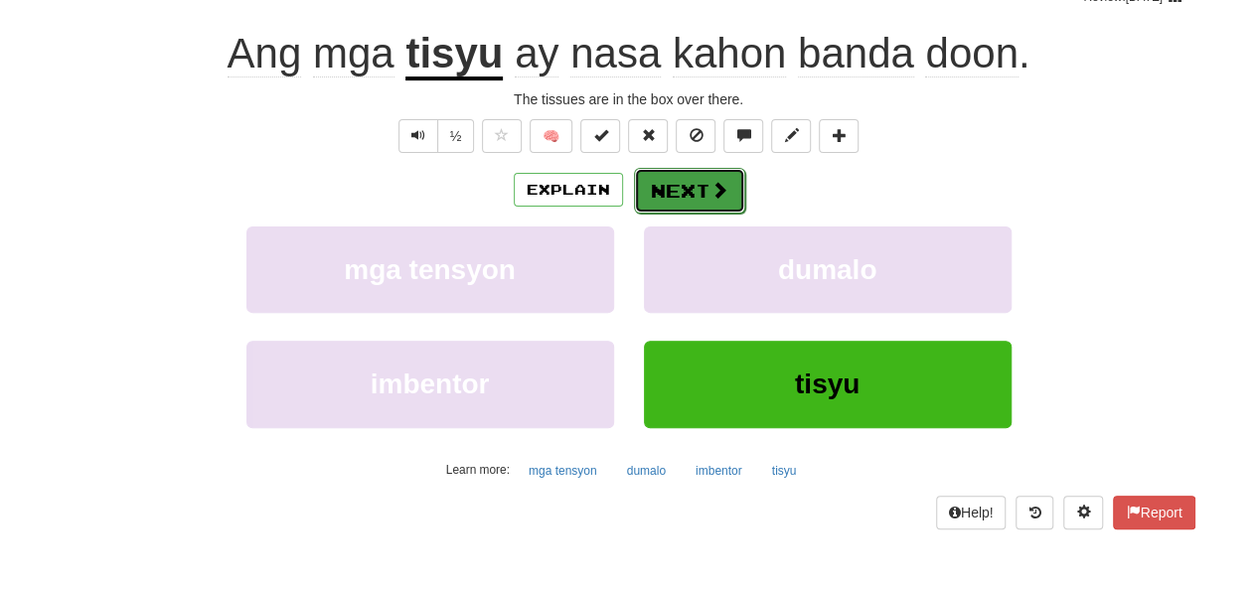
click at [680, 180] on button "Next" at bounding box center [689, 191] width 111 height 46
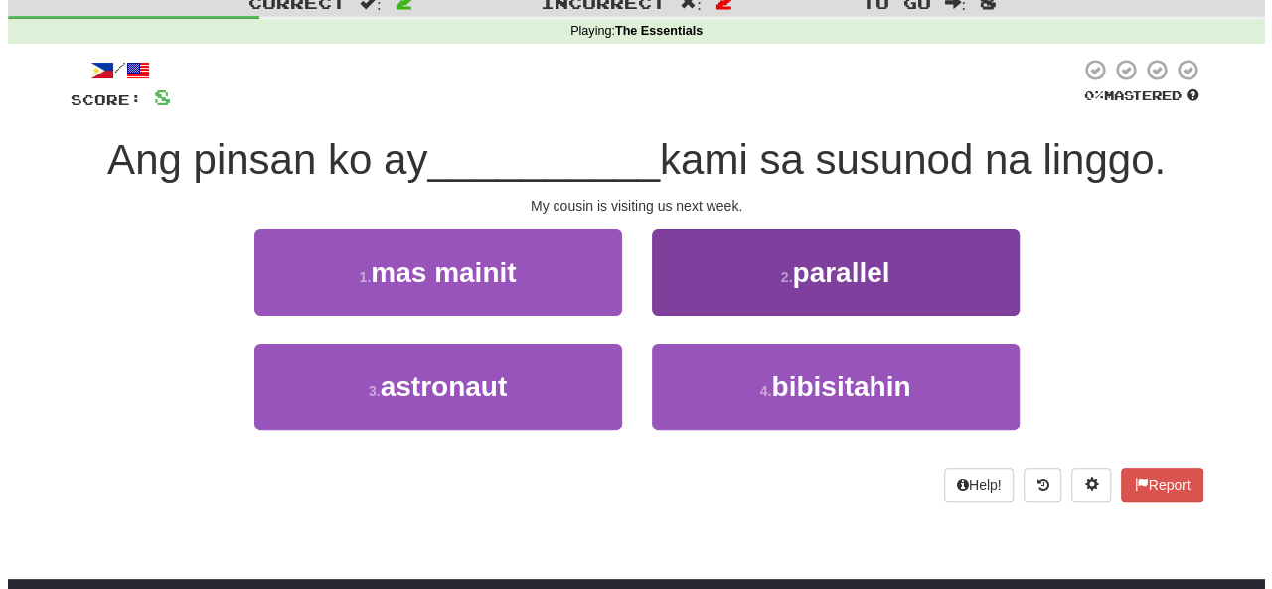
scroll to position [0, 0]
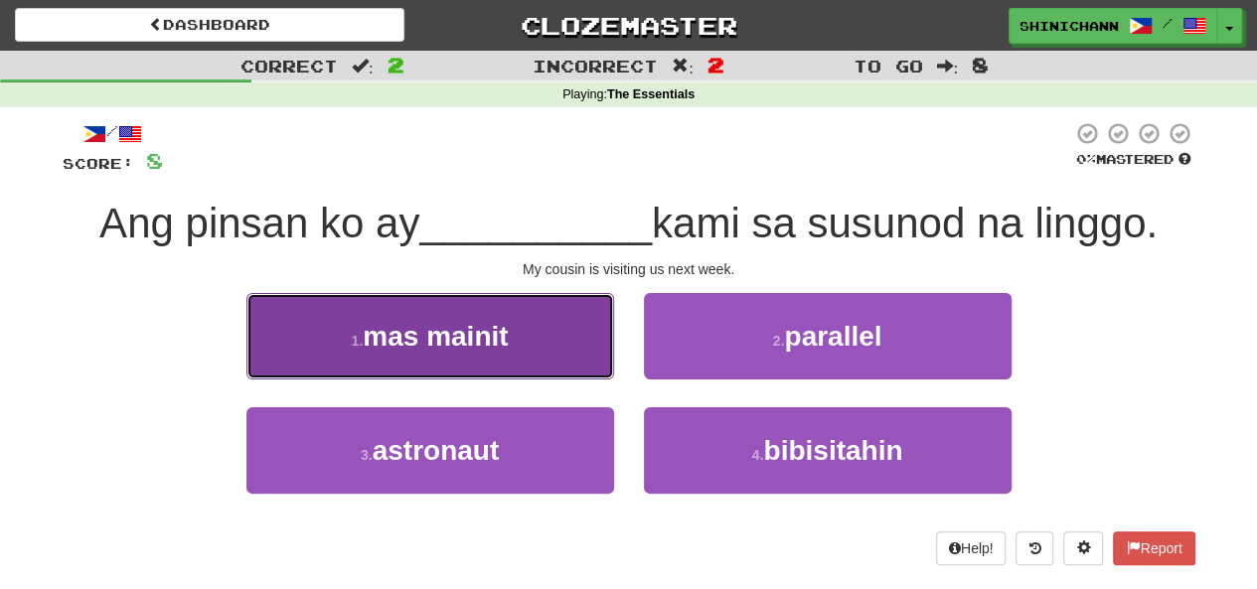
click at [572, 309] on button "1 . mas mainit" at bounding box center [430, 336] width 368 height 86
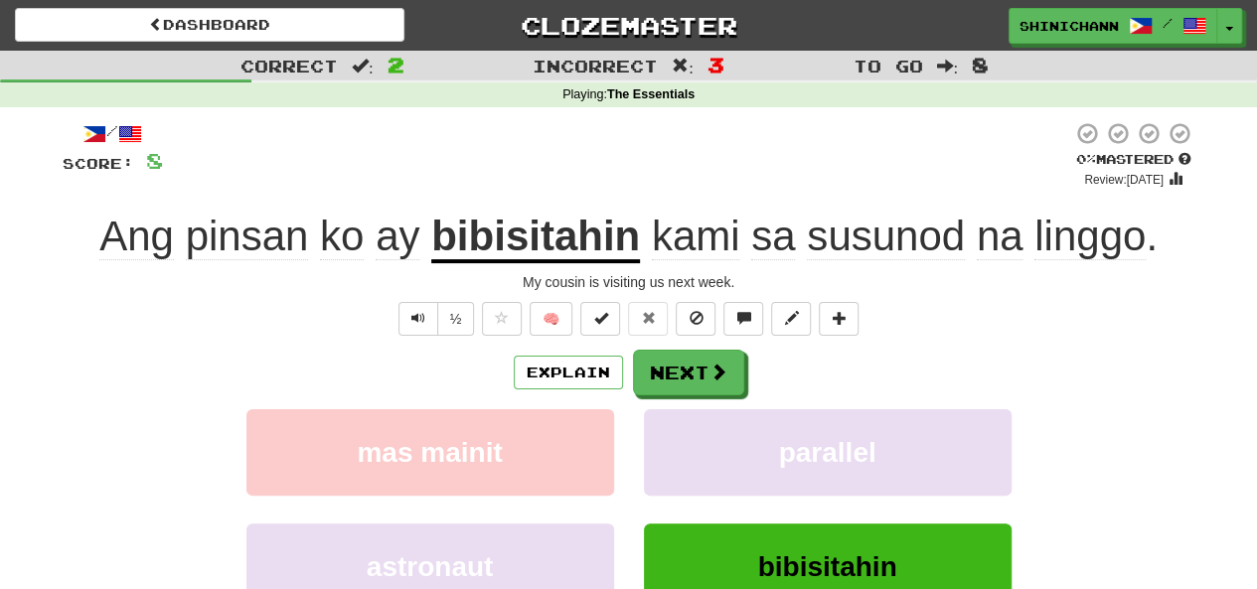
click at [622, 365] on div "Explain Next" at bounding box center [629, 373] width 1133 height 46
click at [570, 379] on button "Explain" at bounding box center [568, 373] width 109 height 34
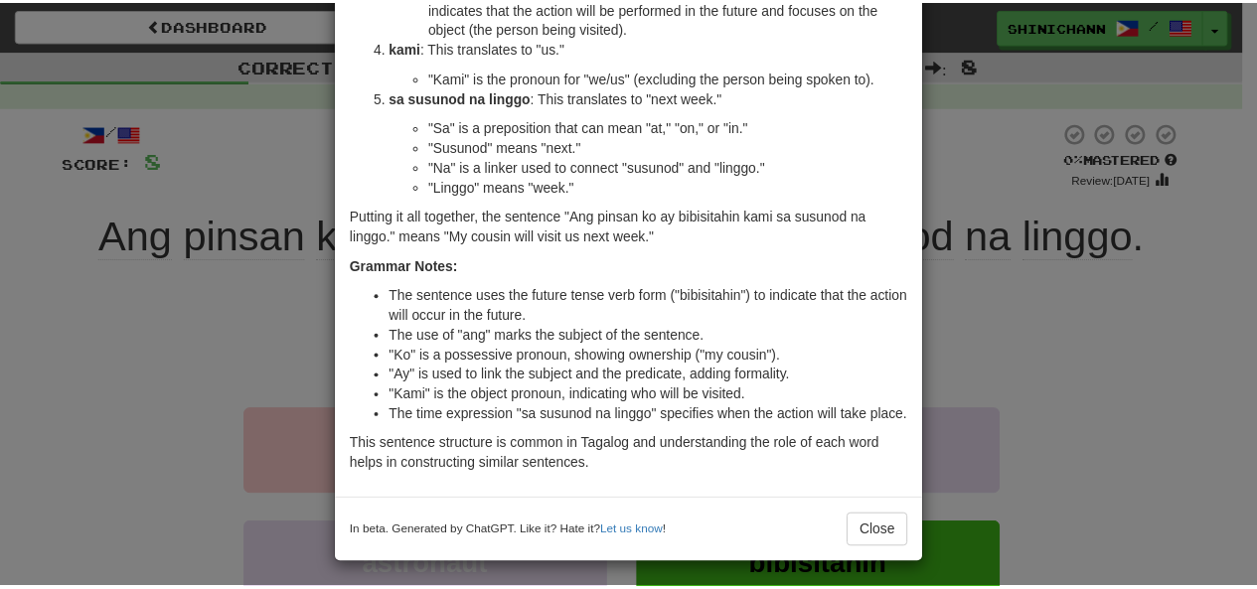
scroll to position [360, 0]
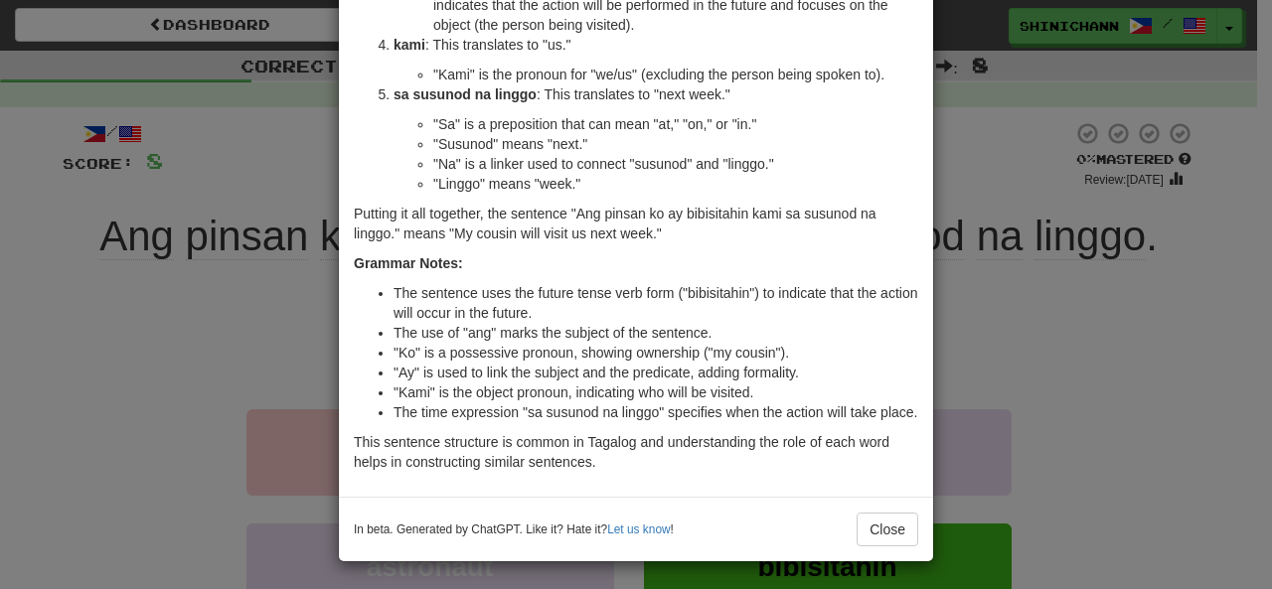
click at [1030, 376] on div "× Explanation Sure! Let's break down the sentence "Ang pinsan ko ay bibisitahin…" at bounding box center [636, 294] width 1272 height 589
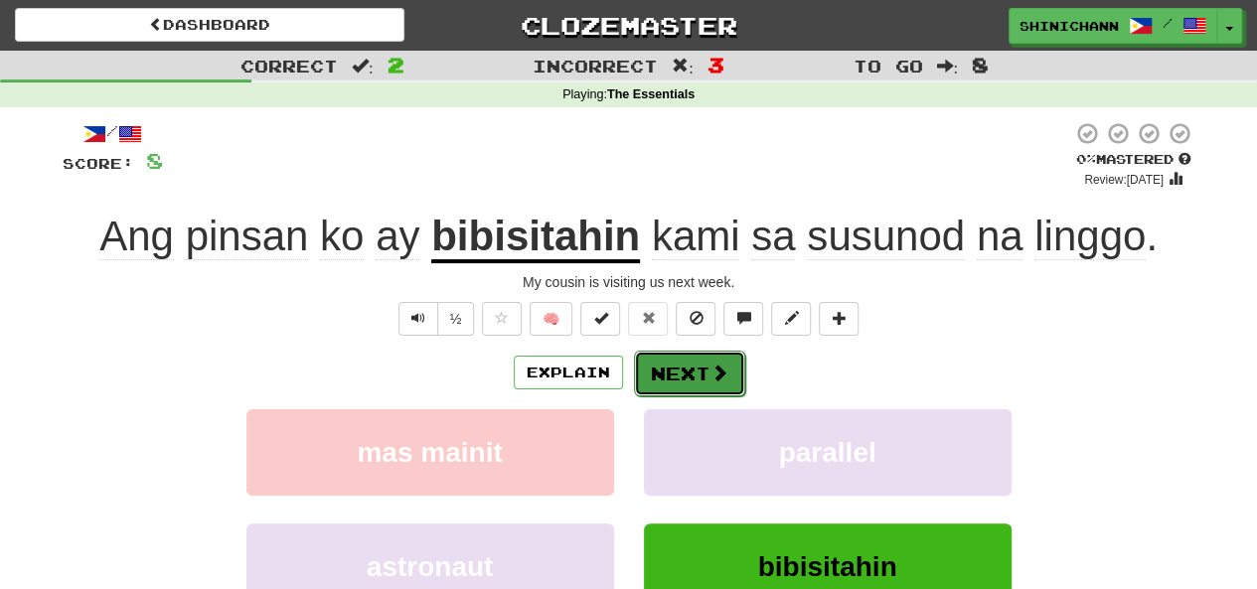
click at [687, 379] on button "Next" at bounding box center [689, 374] width 111 height 46
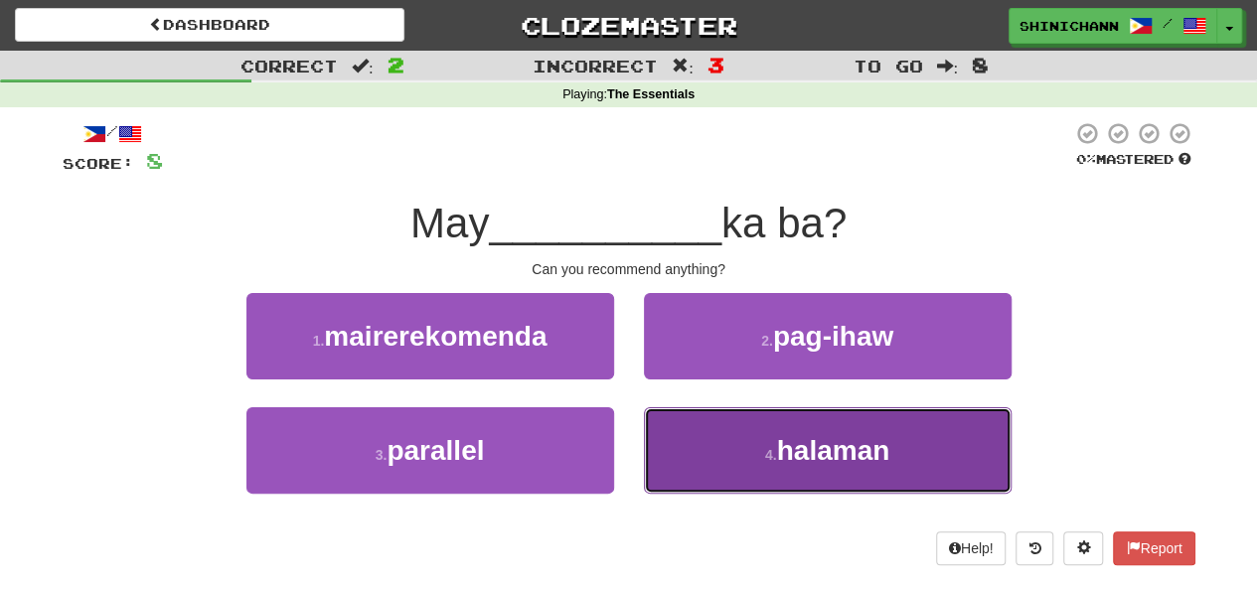
click at [760, 436] on button "4 . halaman" at bounding box center [828, 450] width 368 height 86
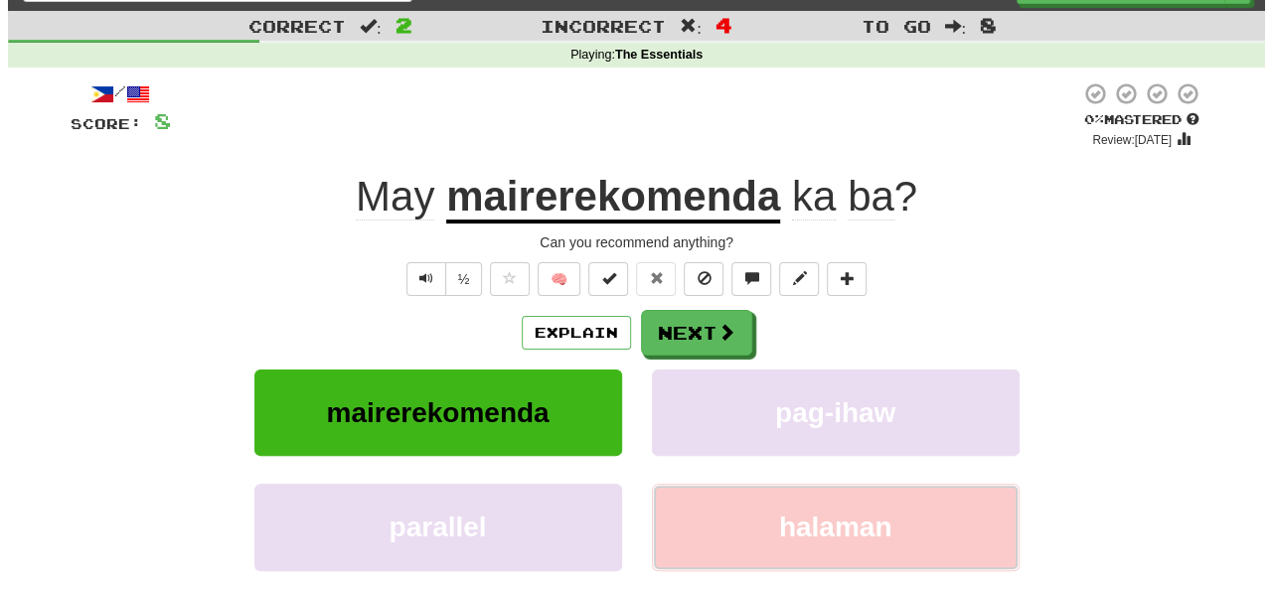
scroll to position [0, 0]
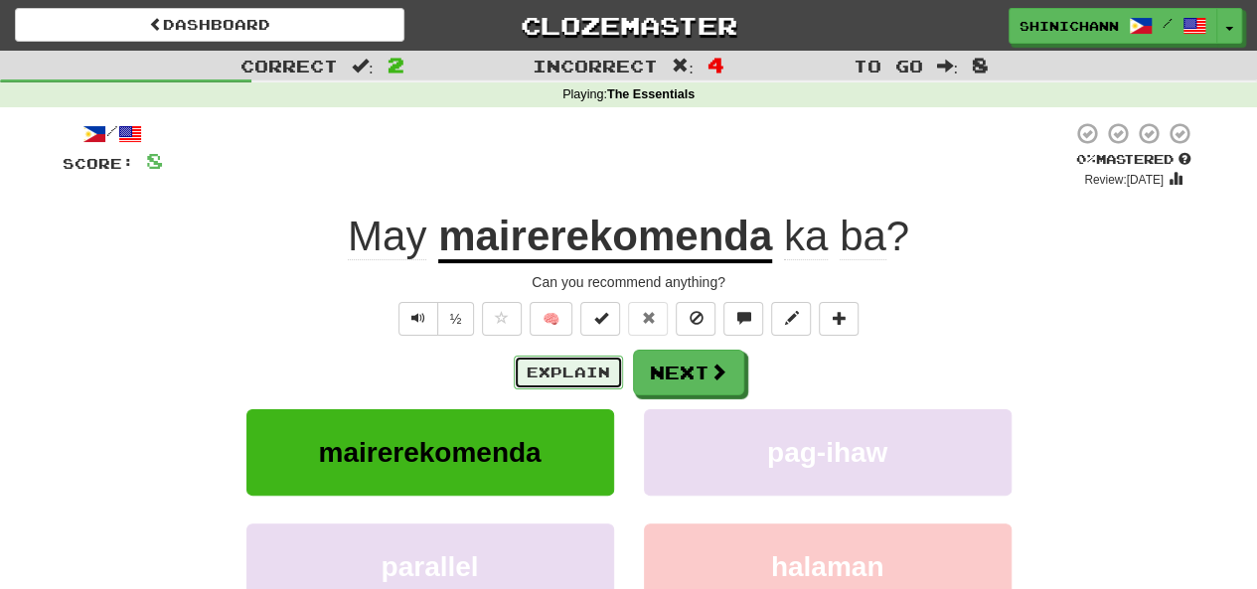
click at [609, 375] on button "Explain" at bounding box center [568, 373] width 109 height 34
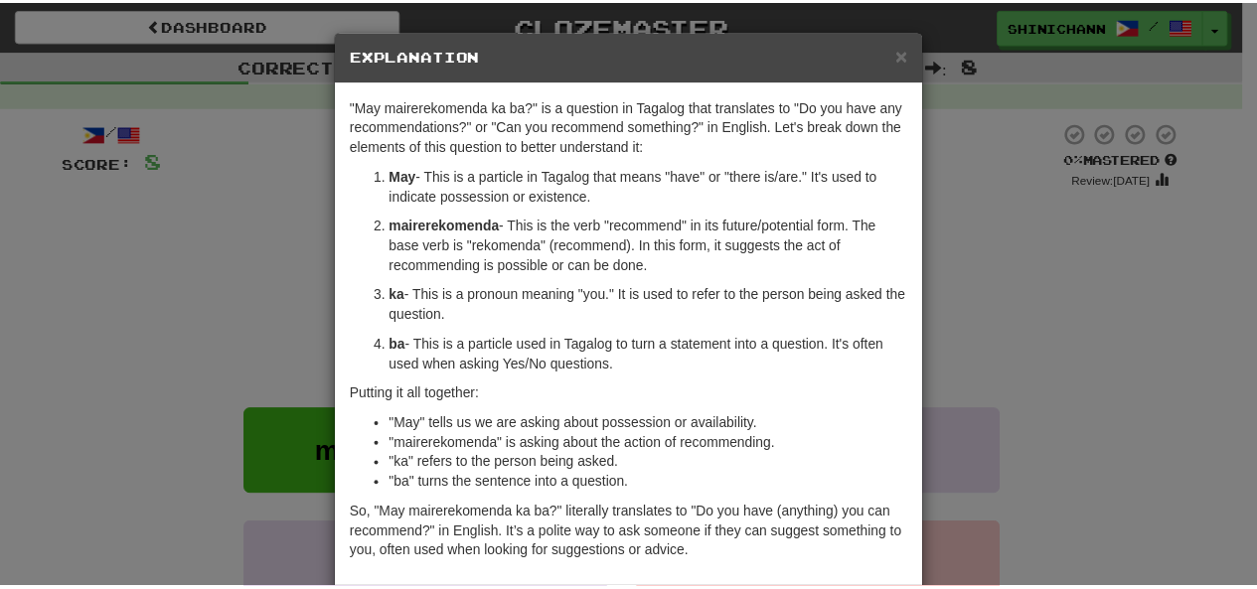
scroll to position [91, 0]
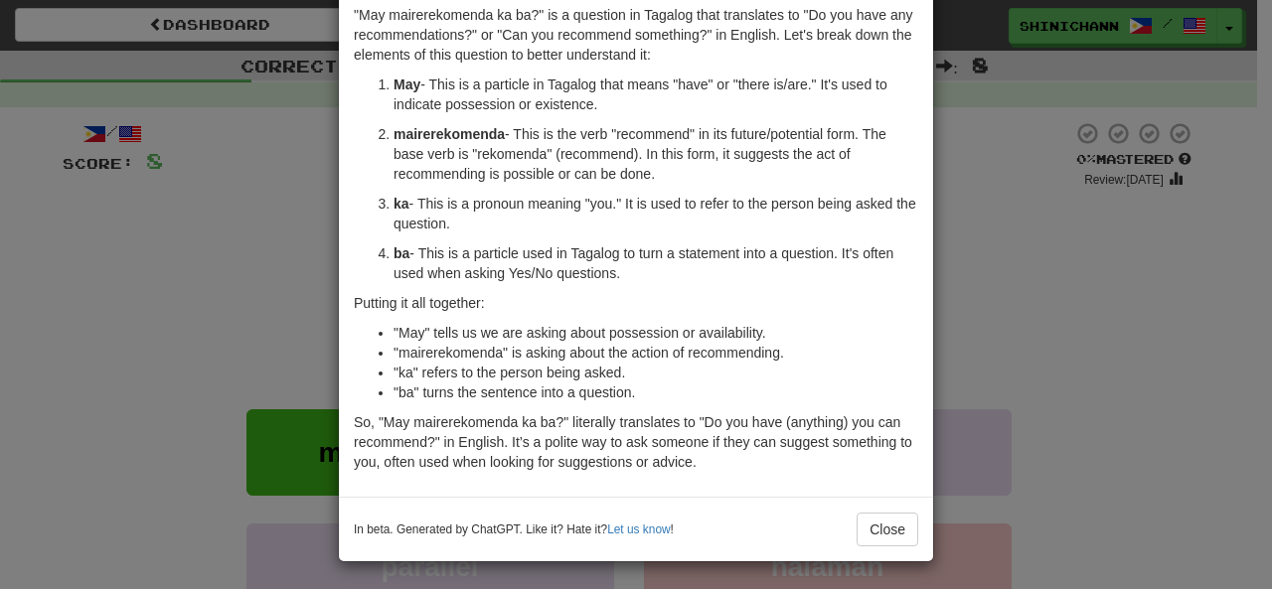
click at [1079, 380] on div "× Explanation "May mairerekomenda ka ba?" is a question in Tagalog that transla…" at bounding box center [636, 294] width 1272 height 589
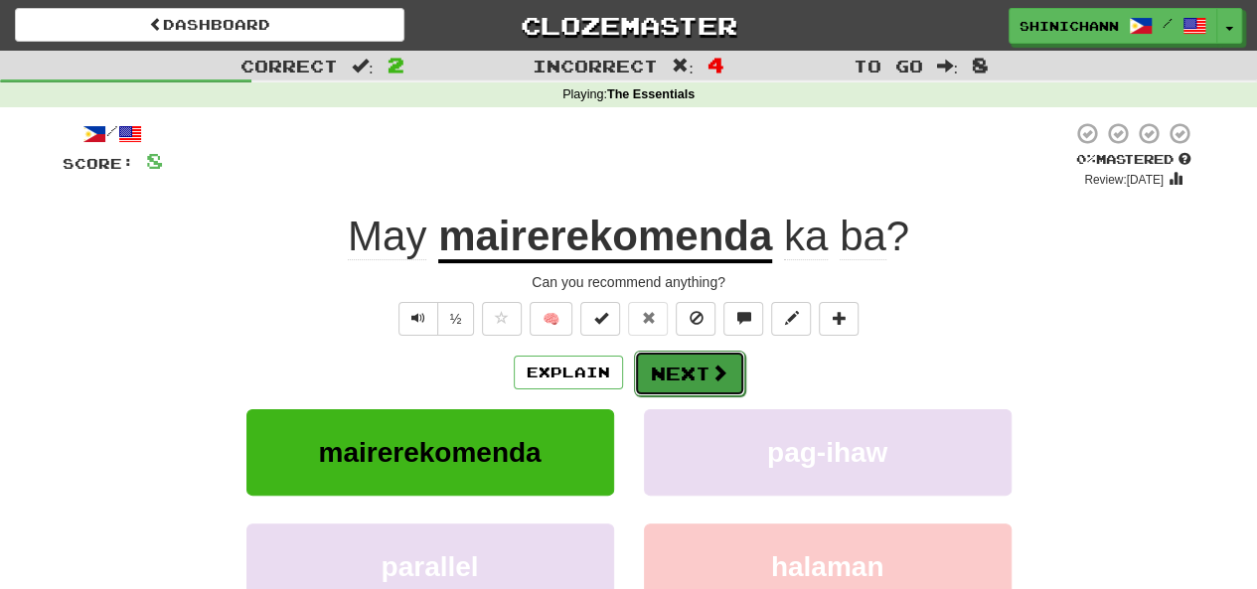
click at [726, 373] on button "Next" at bounding box center [689, 374] width 111 height 46
